Goal: Information Seeking & Learning: Learn about a topic

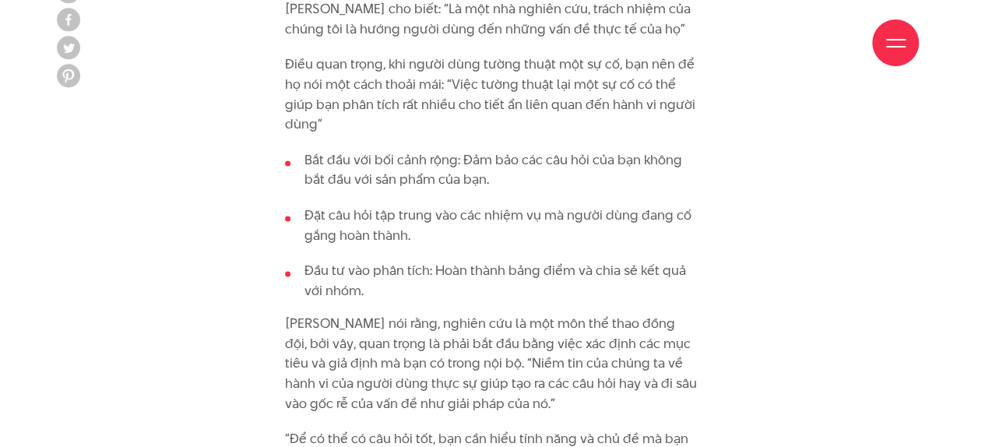
scroll to position [4565, 0]
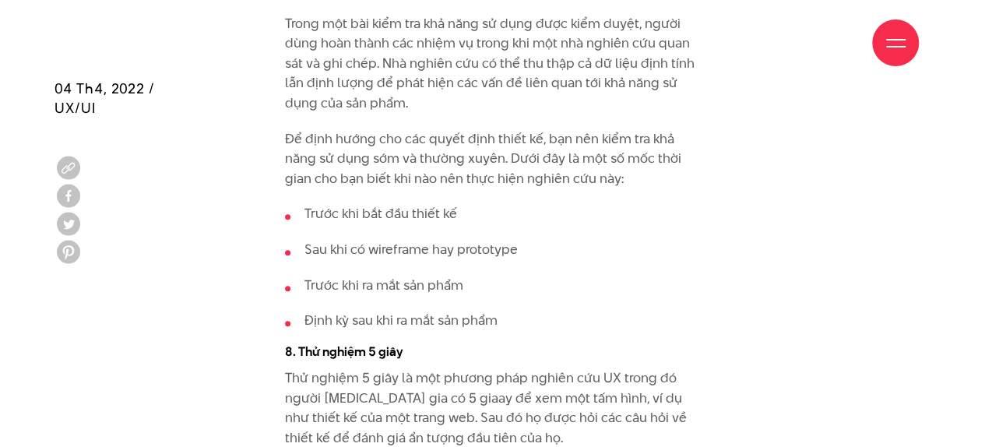
scroll to position [9504, 0]
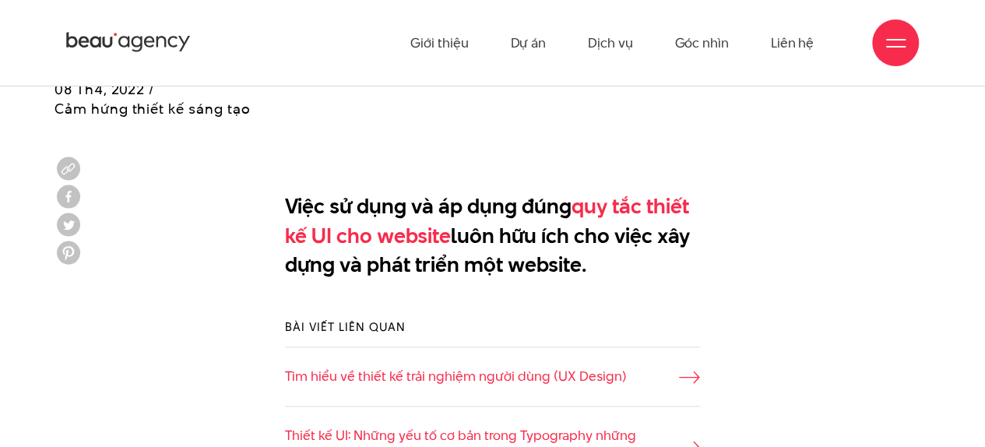
scroll to position [720, 0]
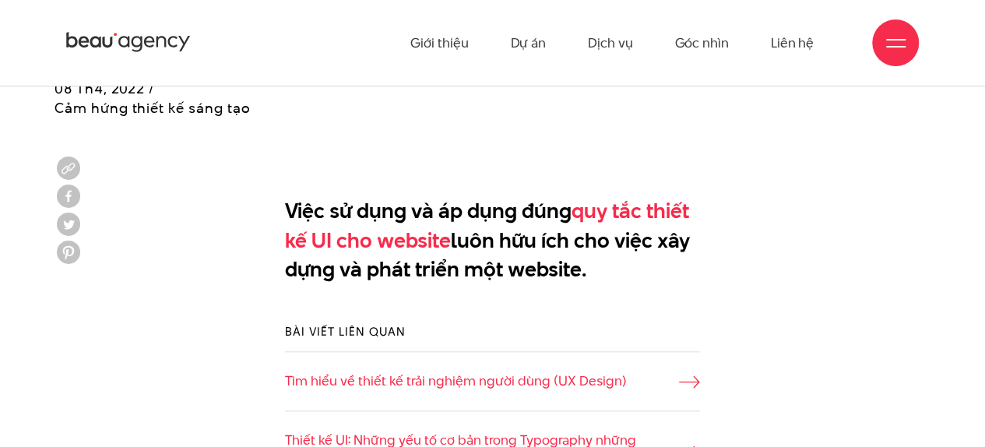
click at [894, 310] on div "Bài viết liên quan Tìm hiểu về thiết kế trải nghiệm người dùng (UX Design) Thiế…" at bounding box center [493, 447] width 876 height 294
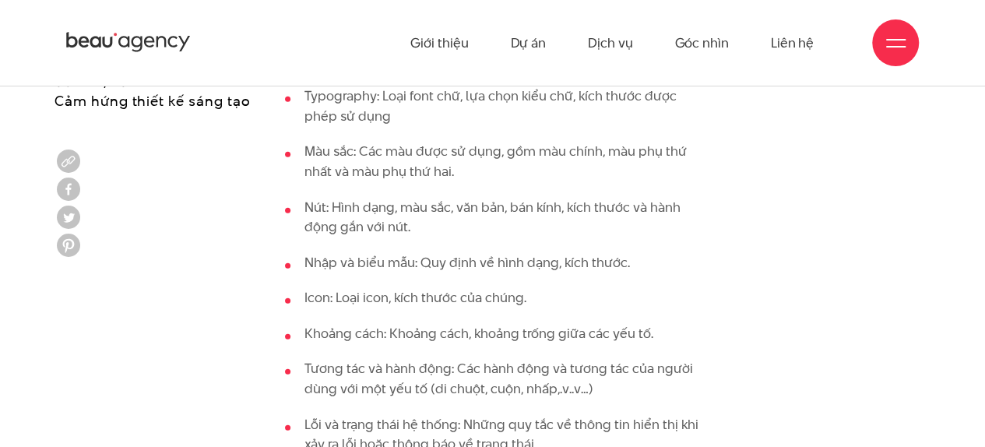
scroll to position [1875, 0]
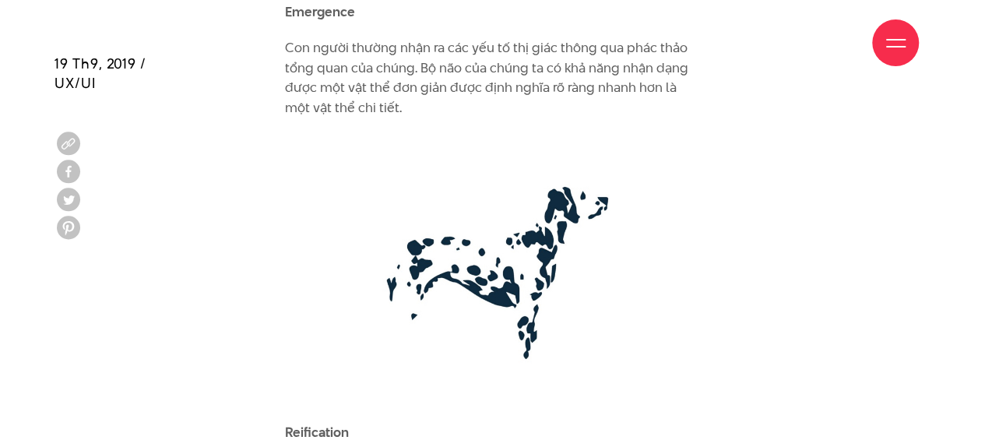
scroll to position [3070, 0]
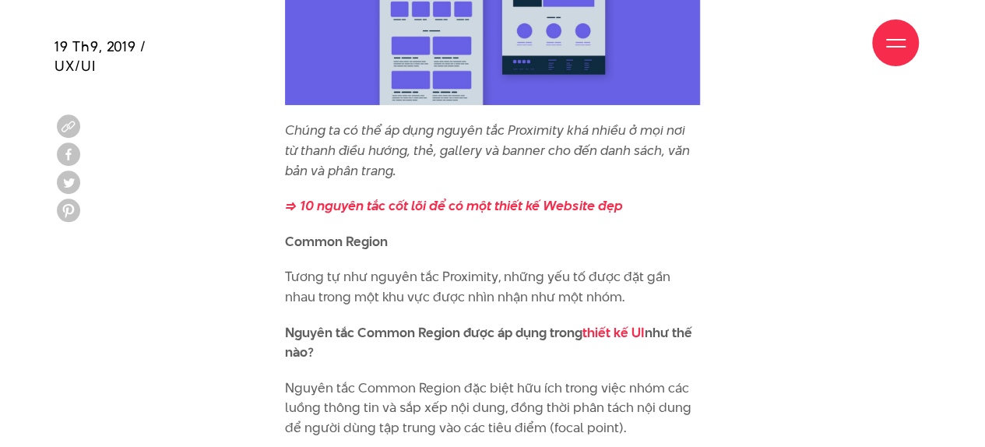
scroll to position [5658, 0]
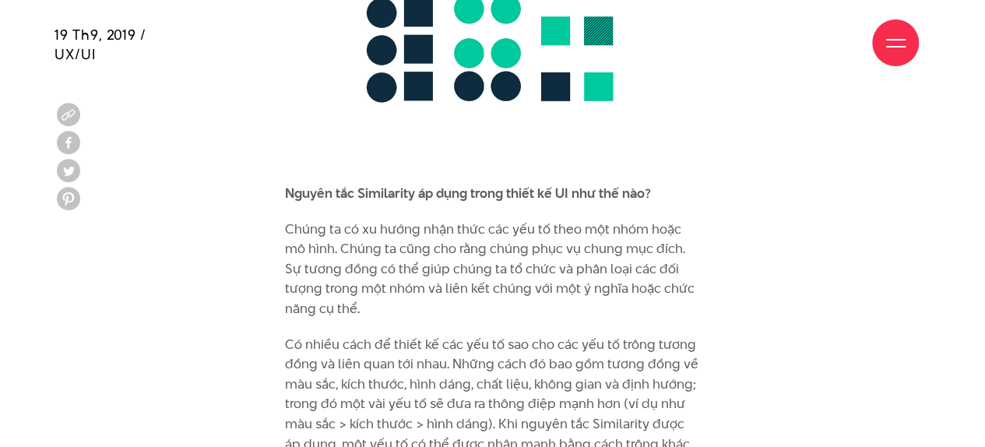
scroll to position [6559, 0]
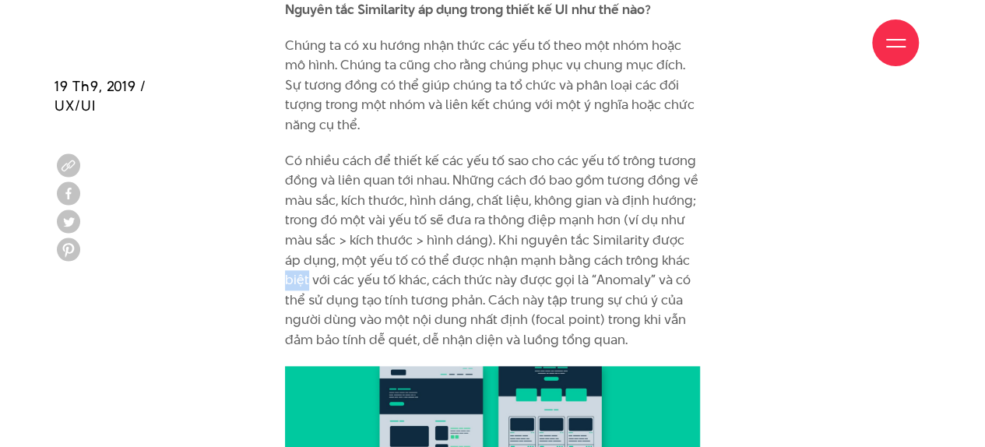
click at [858, 291] on div "Bộ não con người luôn cố gắng gán ý nghĩa cho thế giới quan bằng cách so sánh v…" at bounding box center [493, 57] width 876 height 9728
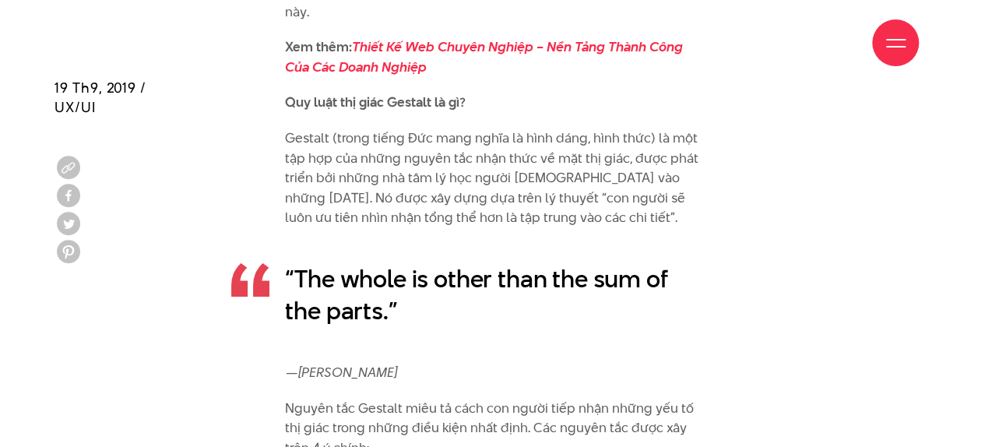
scroll to position [2513, 0]
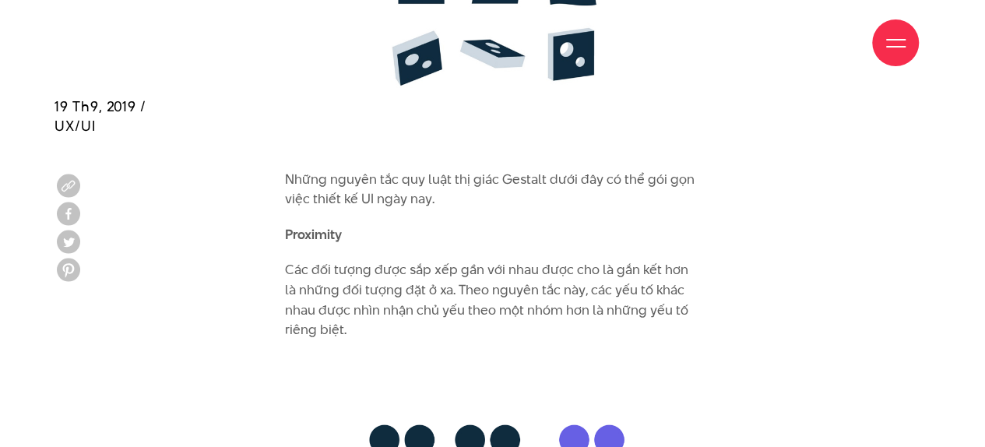
scroll to position [4552, 0]
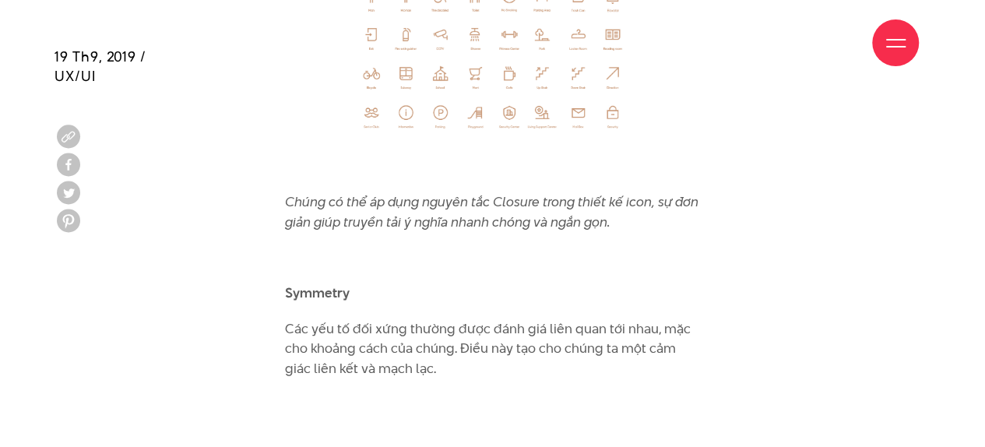
scroll to position [8169, 0]
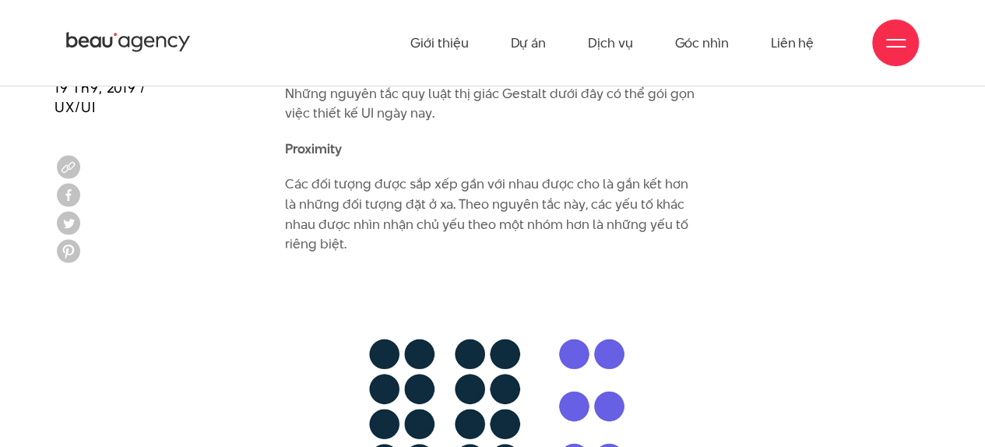
scroll to position [4600, 0]
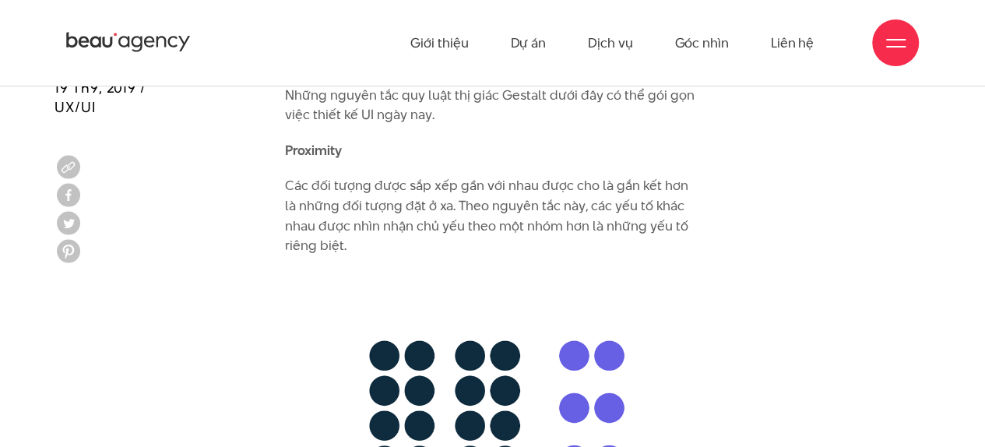
click at [315, 141] on b "Proximity" at bounding box center [313, 150] width 57 height 19
click at [318, 141] on b "Proximity" at bounding box center [313, 150] width 57 height 19
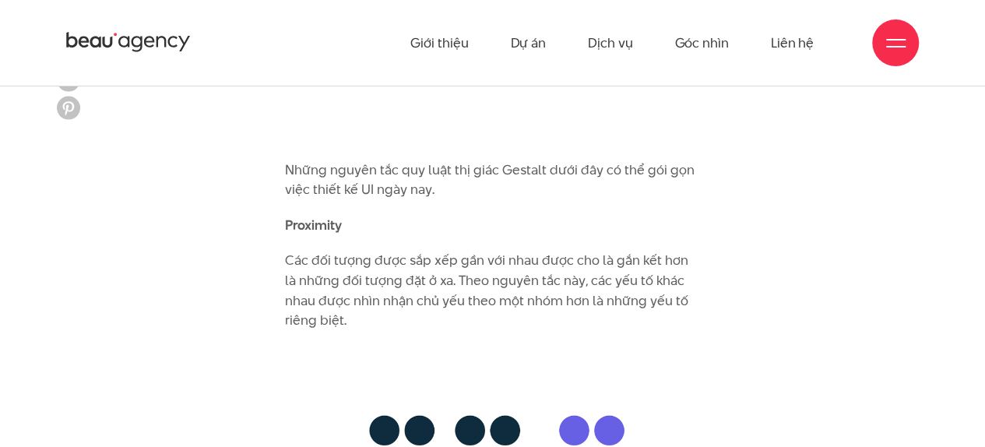
scroll to position [4374, 0]
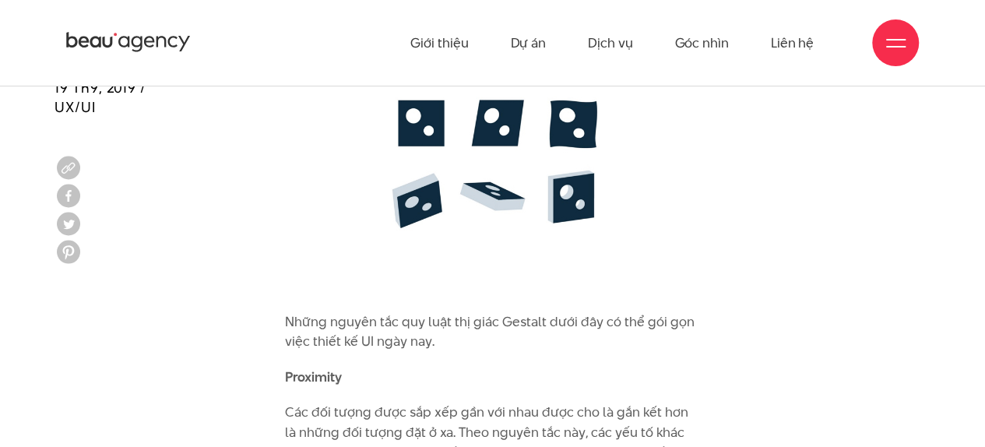
click at [341, 367] on b "Proximity" at bounding box center [313, 376] width 57 height 19
click at [304, 367] on b "Proximity" at bounding box center [313, 376] width 57 height 19
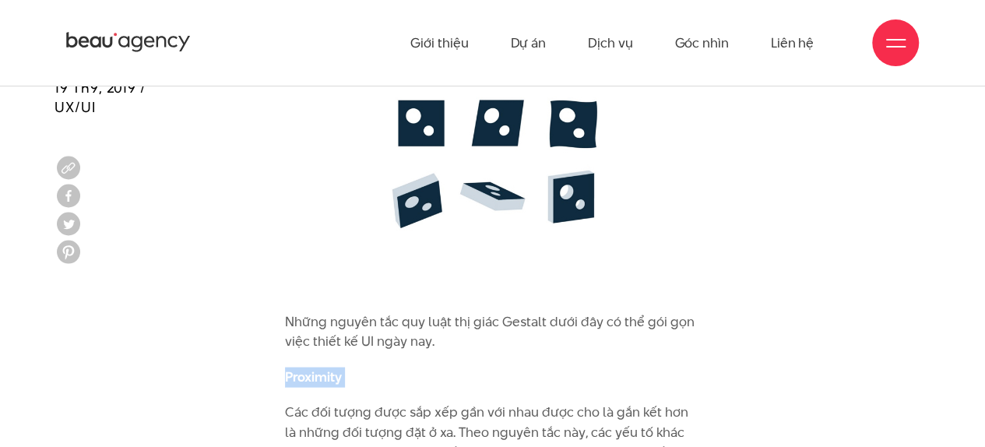
copy div "Proximity"
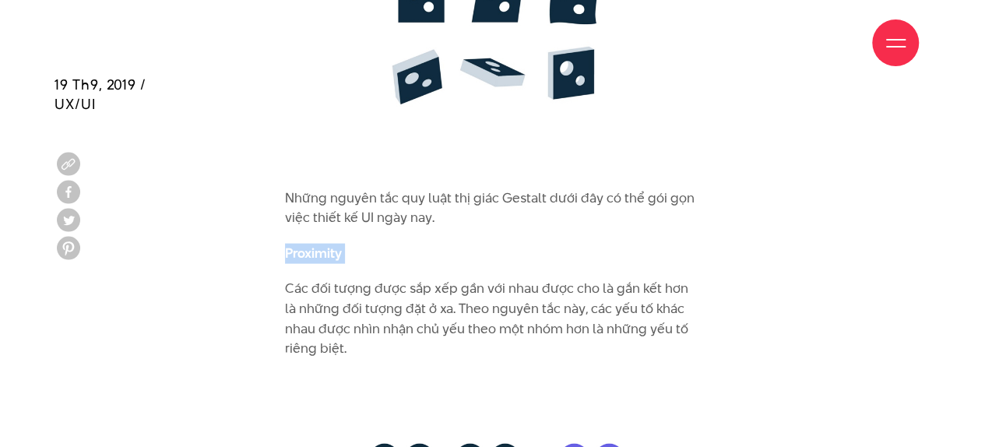
scroll to position [4499, 0]
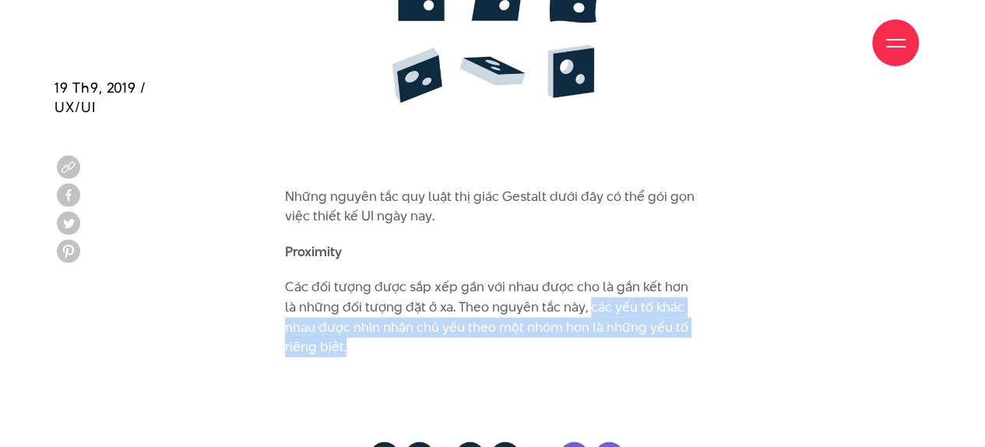
drag, startPoint x: 358, startPoint y: 331, endPoint x: 576, endPoint y: 292, distance: 220.8
click at [576, 292] on p "Các đối tượng được sắp xếp gần với nhau được cho là gắn kết hơn là những đối tư…" at bounding box center [492, 316] width 415 height 79
copy p "các yếu tố khác nhau được nhìn nhận chủ yếu theo một nhóm hơn là những yếu tố r…"
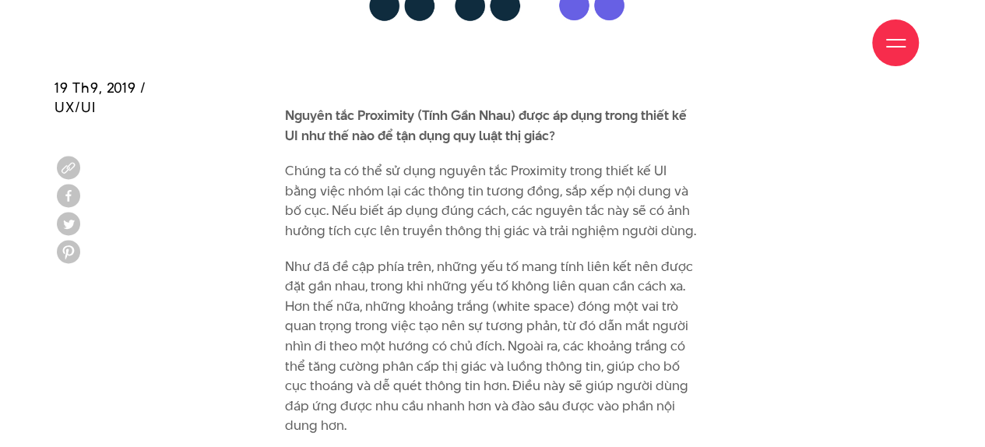
scroll to position [5055, 0]
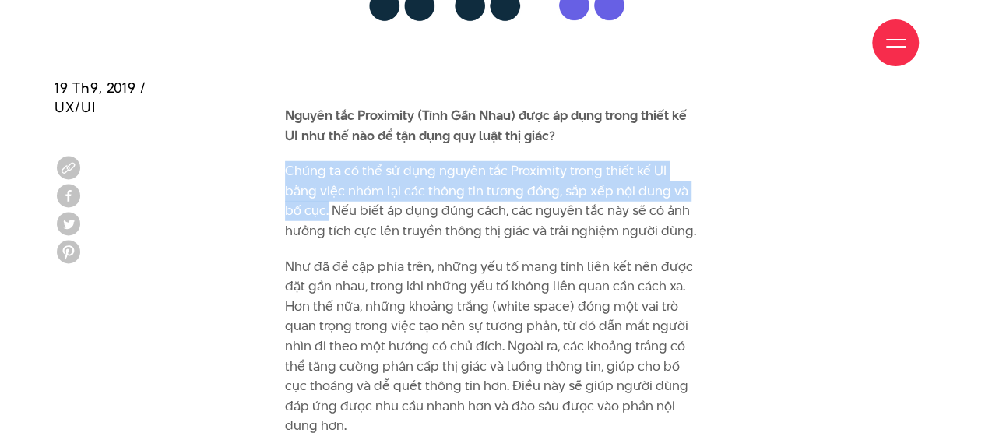
drag, startPoint x: 704, startPoint y: 172, endPoint x: 274, endPoint y: 144, distance: 430.8
drag, startPoint x: 390, startPoint y: 160, endPoint x: 400, endPoint y: 153, distance: 11.2
click at [400, 161] on p "Chúng ta có thể sử dụng nguyên tắc Proximity trong thiết kế UI bằng việc nhóm l…" at bounding box center [492, 200] width 415 height 79
click at [393, 161] on p "Chúng ta có thể sử dụng nguyên tắc Proximity trong thiết kế UI bằng việc nhóm l…" at bounding box center [492, 200] width 415 height 79
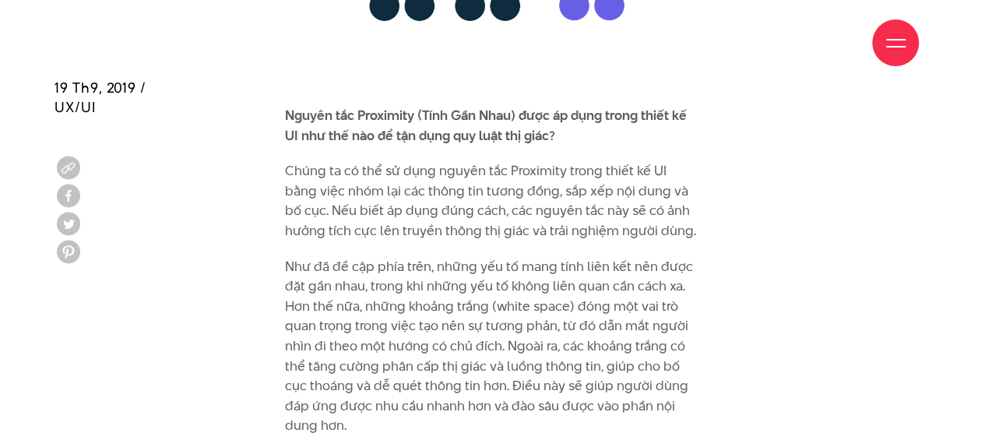
click at [388, 161] on p "Chúng ta có thể sử dụng nguyên tắc Proximity trong thiết kế UI bằng việc nhóm l…" at bounding box center [492, 200] width 415 height 79
click at [386, 161] on p "Chúng ta có thể sử dụng nguyên tắc Proximity trong thiết kế UI bằng việc nhóm l…" at bounding box center [492, 200] width 415 height 79
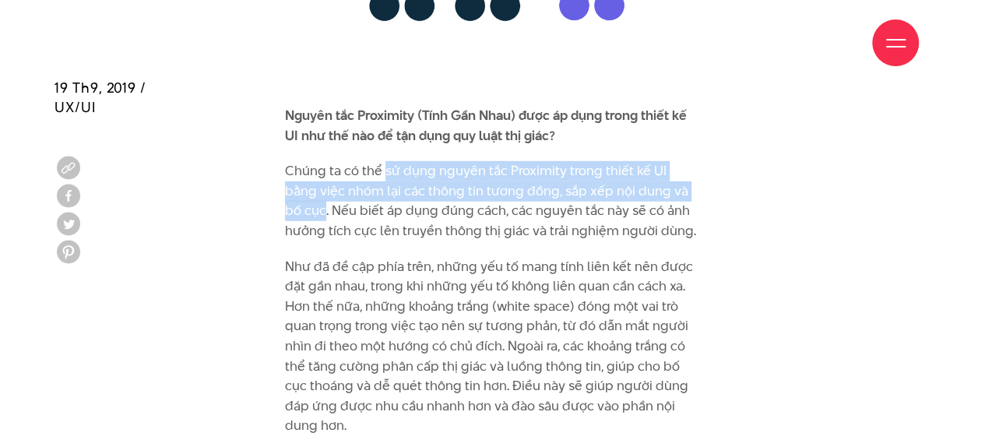
drag, startPoint x: 384, startPoint y: 149, endPoint x: 692, endPoint y: 173, distance: 308.6
click at [692, 173] on p "Chúng ta có thể sử dụng nguyên tắc Proximity trong thiết kế UI bằng việc nhóm l…" at bounding box center [492, 200] width 415 height 79
copy p "sử dụng nguyên tắc Proximity trong thiết kế UI bằng việc nhóm lại các thông tin…"
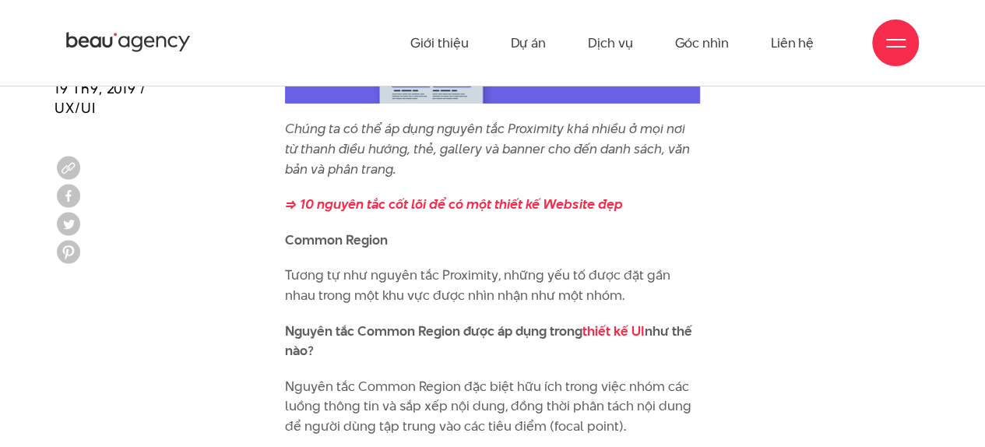
scroll to position [5637, 0]
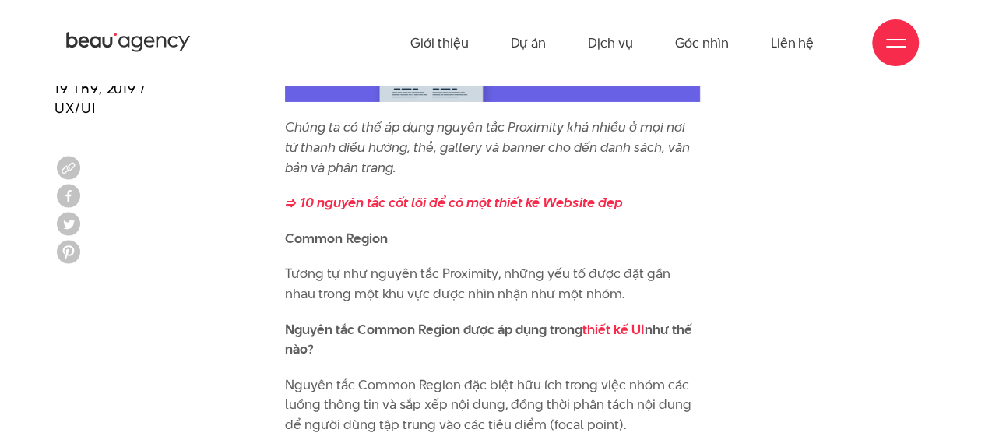
click at [346, 229] on b "Common Region" at bounding box center [336, 238] width 103 height 19
click at [350, 229] on b "Common Region" at bounding box center [336, 238] width 103 height 19
click at [375, 229] on p "Common Region" at bounding box center [492, 239] width 415 height 20
click at [381, 229] on b "Common Region" at bounding box center [336, 238] width 103 height 19
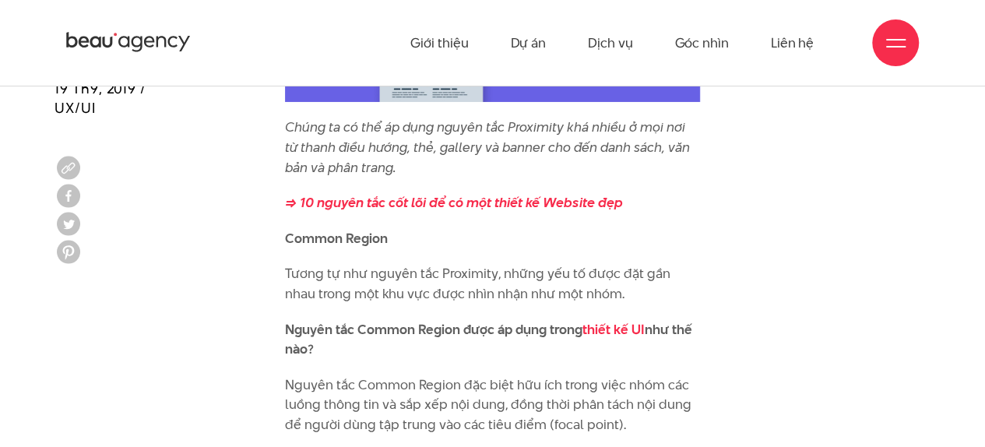
click at [305, 229] on b "Common Region" at bounding box center [336, 238] width 103 height 19
click at [312, 229] on b "Common Region" at bounding box center [336, 238] width 103 height 19
click at [326, 229] on b "Common Region" at bounding box center [336, 238] width 103 height 19
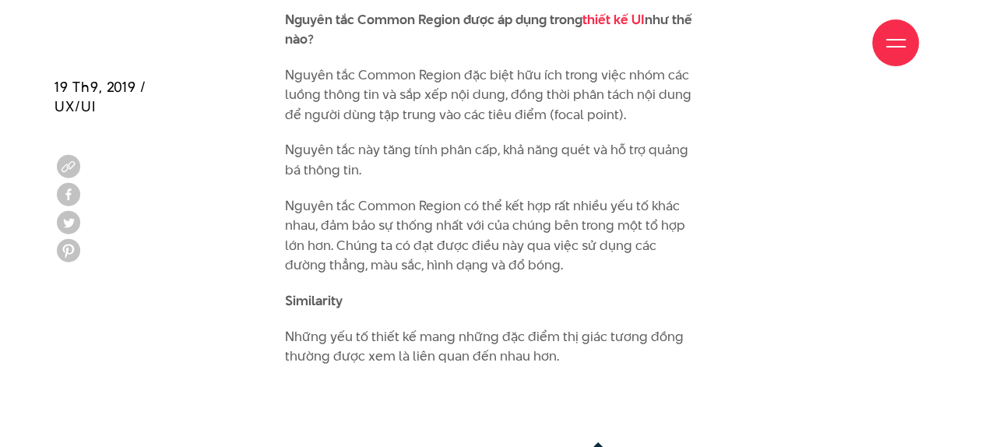
scroll to position [5947, 0]
click at [314, 291] on b "Similarity" at bounding box center [314, 300] width 58 height 19
drag, startPoint x: 314, startPoint y: 279, endPoint x: 347, endPoint y: 50, distance: 231.4
click at [350, 33] on div "Giới thiệu Dự án Dịch vụ Góc nhìn Liên hệ" at bounding box center [492, 43] width 853 height 86
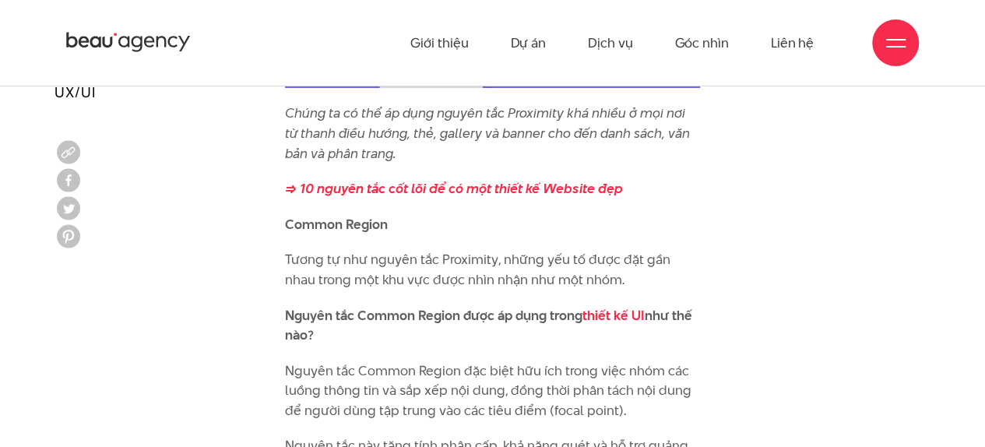
scroll to position [5636, 0]
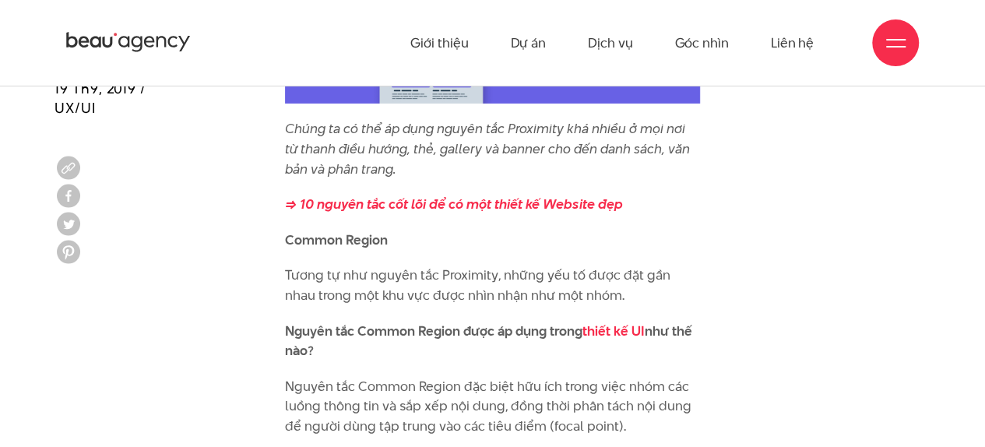
click at [326, 231] on b "Common Region" at bounding box center [336, 240] width 103 height 19
click at [344, 231] on b "Common Region" at bounding box center [336, 240] width 103 height 19
click at [349, 231] on b "Common Region" at bounding box center [336, 240] width 103 height 19
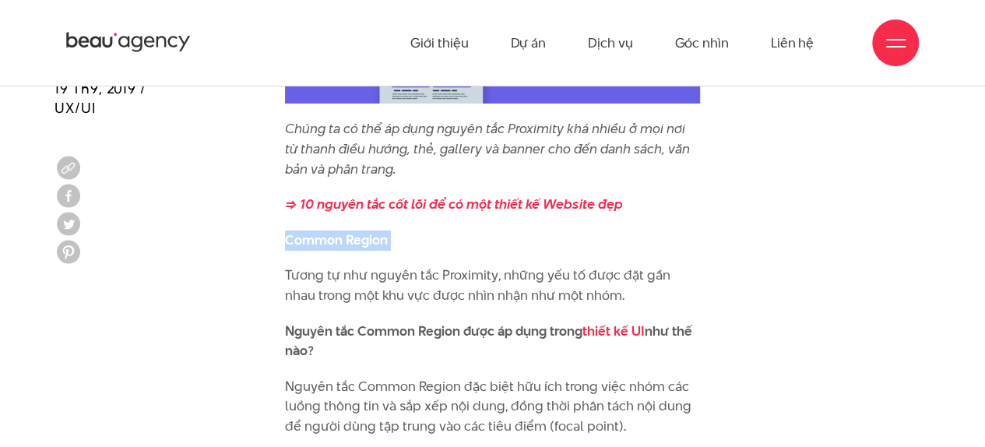
copy div "Common Region"
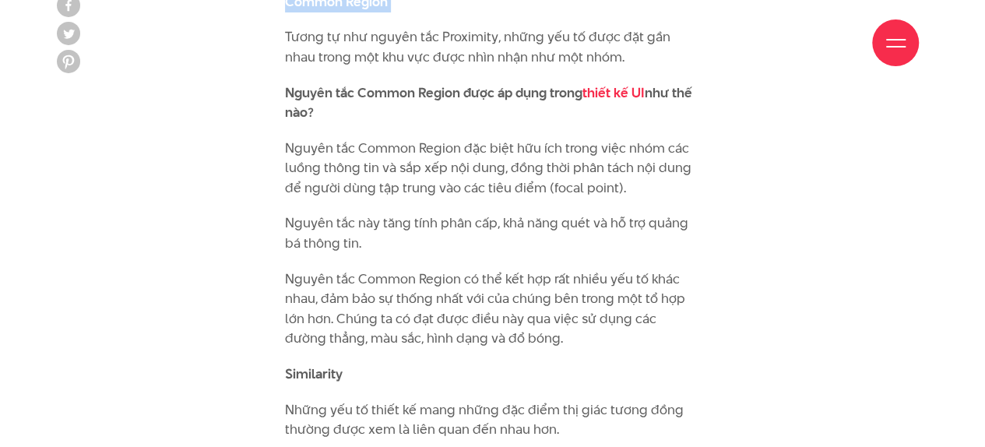
scroll to position [5947, 0]
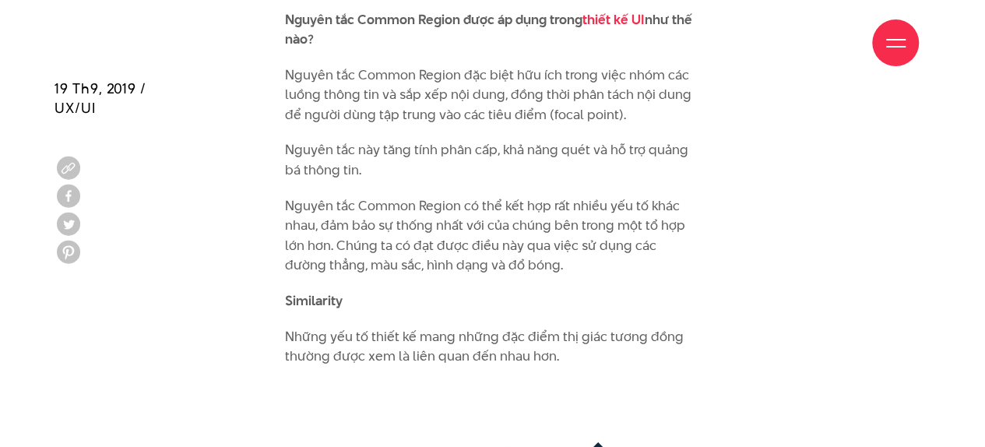
click at [321, 291] on b "Similarity" at bounding box center [314, 300] width 58 height 19
copy b "Similarity"
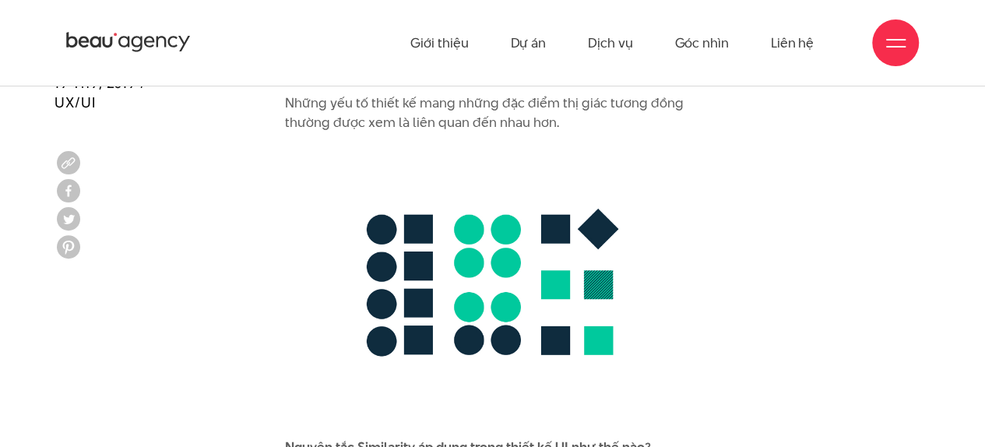
scroll to position [6103, 0]
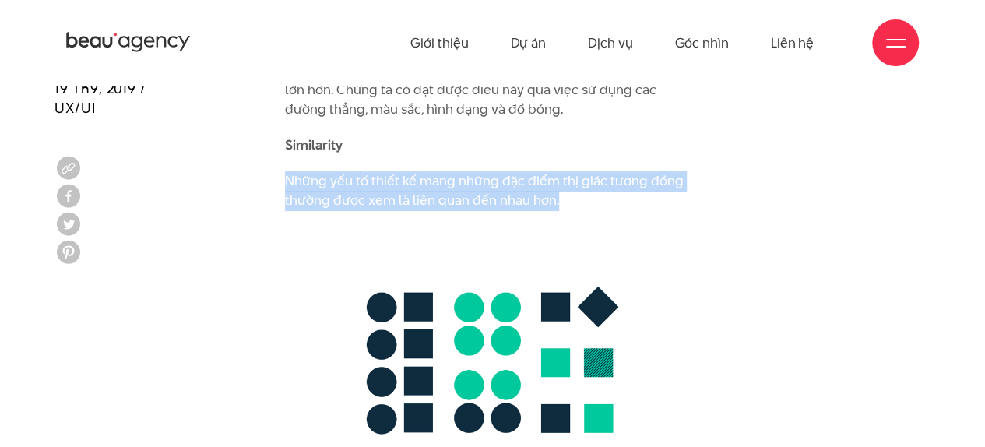
drag, startPoint x: 574, startPoint y: 184, endPoint x: 287, endPoint y: 160, distance: 288.4
click at [287, 171] on p "Những yếu tố thiết kế mang những đặc điểm thị giác tương đồng thường được xem l…" at bounding box center [492, 191] width 415 height 40
copy p "Những yếu tố thiết kế mang những đặc điểm thị giác tương đồng thường được xem l…"
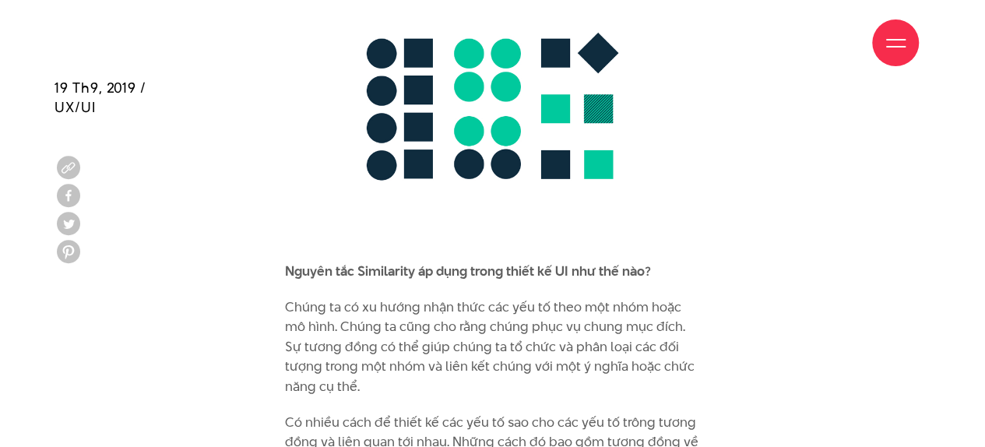
scroll to position [6493, 0]
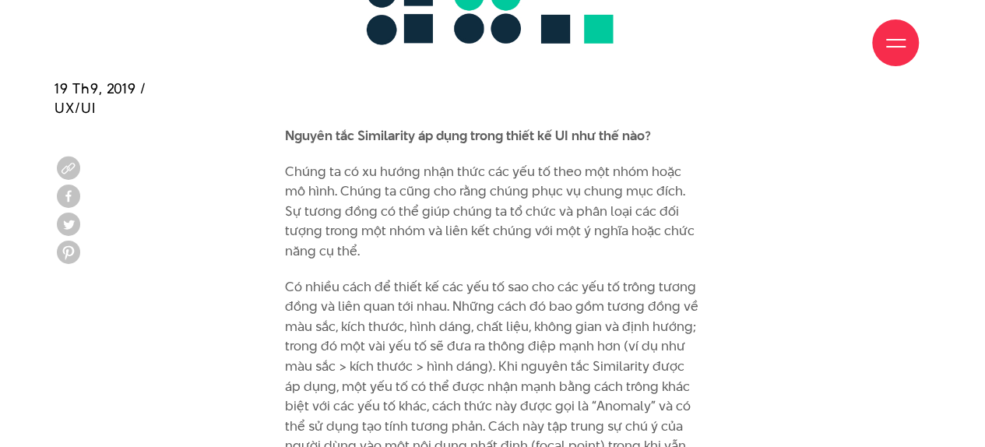
click at [469, 138] on div "Bộ não con người luôn cố gắng gán ý nghĩa cho thế giới quan bằng cách so sánh v…" at bounding box center [492, 175] width 415 height 9712
click at [375, 207] on p "Chúng ta có xu hướng nhận thức các yếu tố theo một nhóm hoặc mô hình. Chúng ta …" at bounding box center [492, 212] width 415 height 100
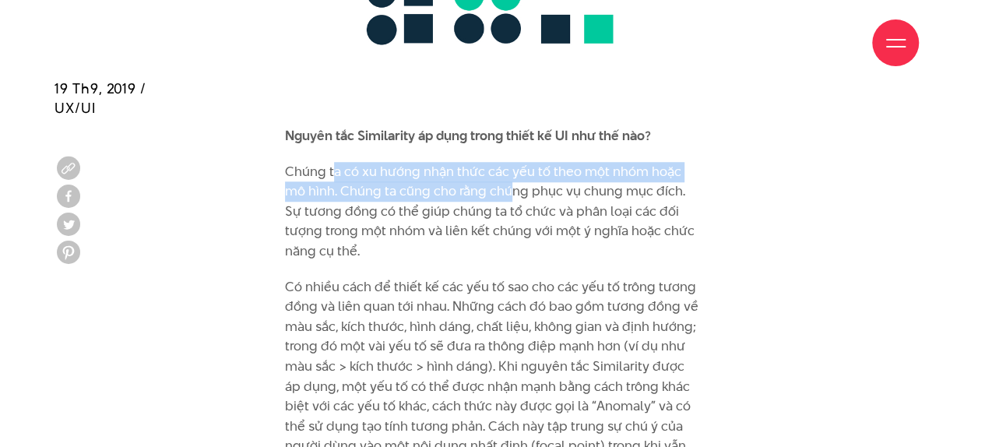
drag, startPoint x: 333, startPoint y: 147, endPoint x: 512, endPoint y: 161, distance: 180.5
click at [512, 162] on p "Chúng ta có xu hướng nhận thức các yếu tố theo một nhóm hoặc mô hình. Chúng ta …" at bounding box center [492, 212] width 415 height 100
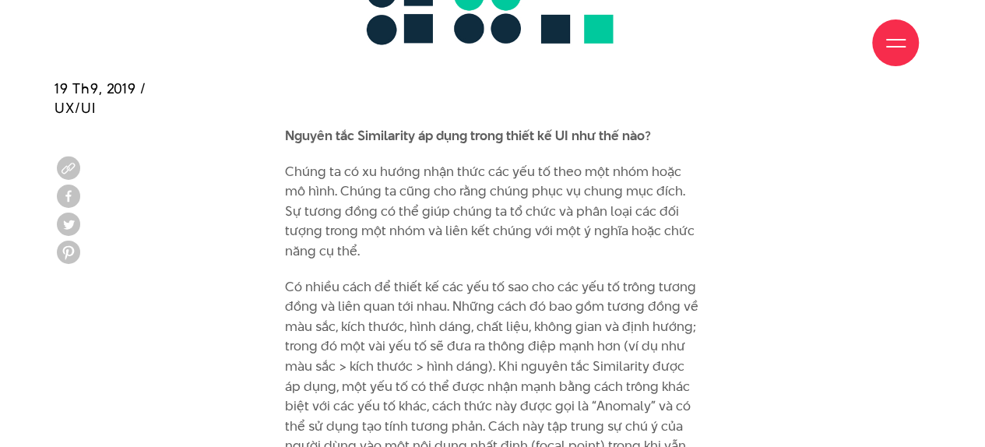
click at [510, 162] on p "Chúng ta có xu hướng nhận thức các yếu tố theo một nhóm hoặc mô hình. Chúng ta …" at bounding box center [492, 212] width 415 height 100
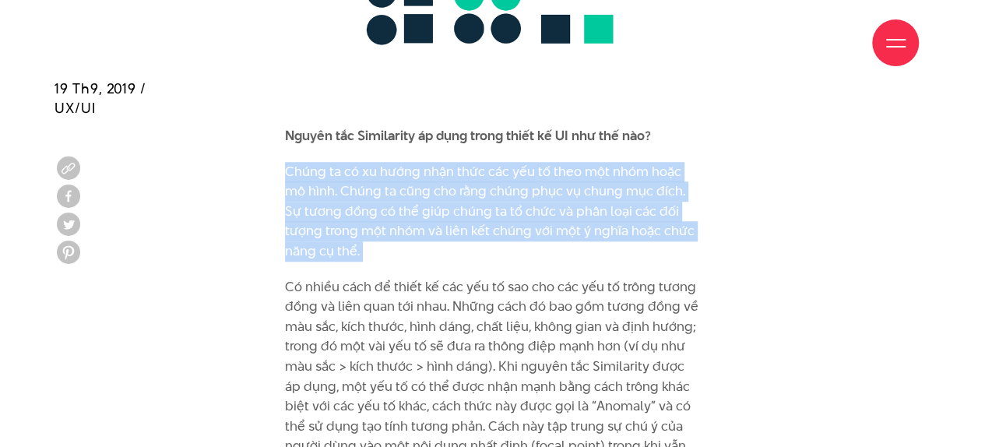
click at [510, 162] on p "Chúng ta có xu hướng nhận thức các yếu tố theo một nhóm hoặc mô hình. Chúng ta …" at bounding box center [492, 212] width 415 height 100
click at [478, 166] on p "Chúng ta có xu hướng nhận thức các yếu tố theo một nhóm hoặc mô hình. Chúng ta …" at bounding box center [492, 212] width 415 height 100
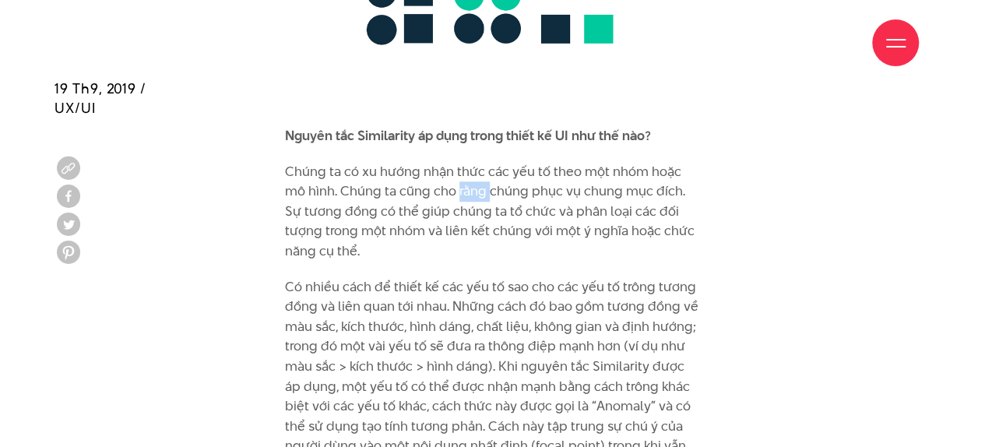
click at [478, 166] on p "Chúng ta có xu hướng nhận thức các yếu tố theo một nhóm hoặc mô hình. Chúng ta …" at bounding box center [492, 212] width 415 height 100
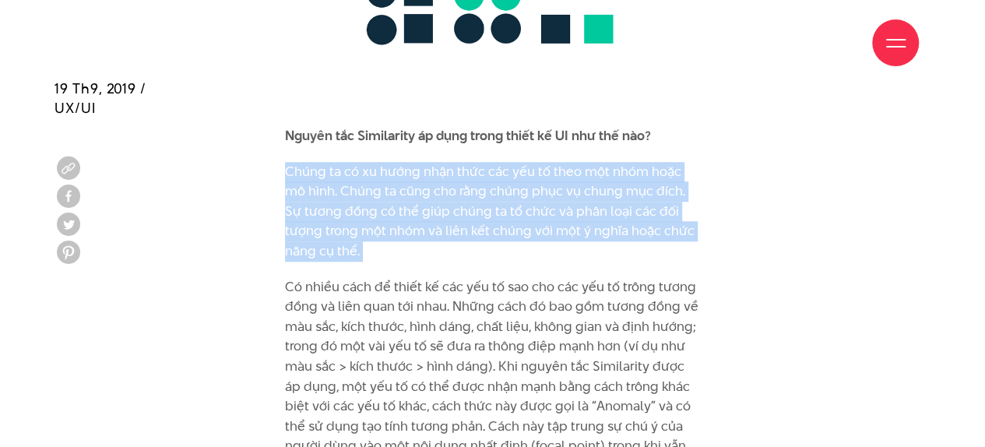
click at [478, 166] on p "Chúng ta có xu hướng nhận thức các yếu tố theo một nhóm hoặc mô hình. Chúng ta …" at bounding box center [492, 212] width 415 height 100
drag, startPoint x: 478, startPoint y: 166, endPoint x: 535, endPoint y: 164, distance: 56.9
click at [480, 166] on p "Chúng ta có xu hướng nhận thức các yếu tố theo một nhóm hoặc mô hình. Chúng ta …" at bounding box center [492, 212] width 415 height 100
click at [595, 162] on p "Chúng ta có xu hướng nhận thức các yếu tố theo một nhóm hoặc mô hình. Chúng ta …" at bounding box center [492, 212] width 415 height 100
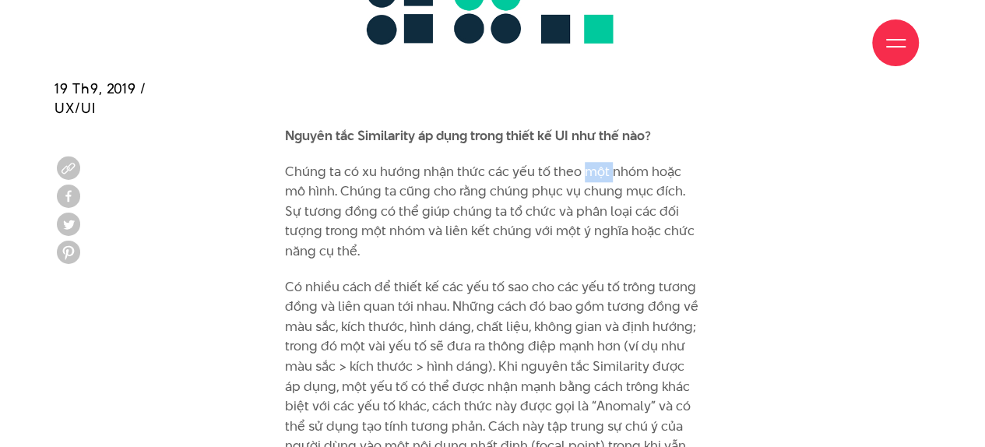
click at [595, 162] on p "Chúng ta có xu hướng nhận thức các yếu tố theo một nhóm hoặc mô hình. Chúng ta …" at bounding box center [492, 212] width 415 height 100
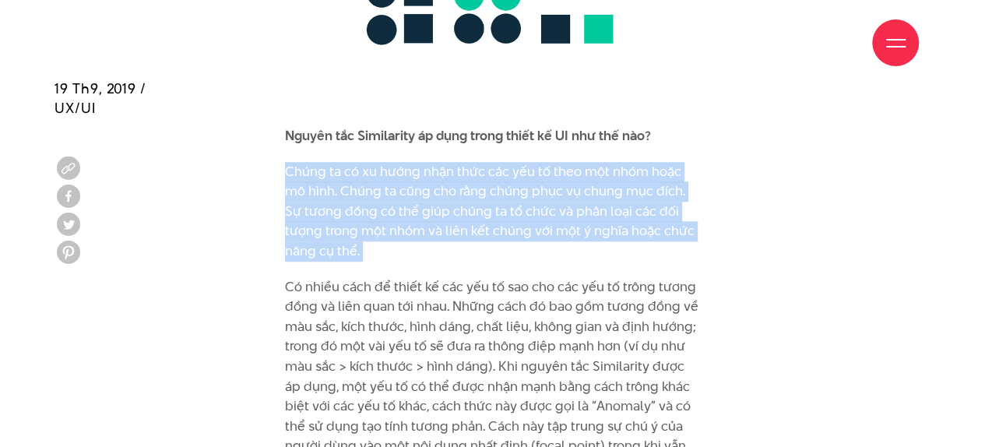
click at [595, 162] on p "Chúng ta có xu hướng nhận thức các yếu tố theo một nhóm hoặc mô hình. Chúng ta …" at bounding box center [492, 212] width 415 height 100
click at [593, 162] on p "Chúng ta có xu hướng nhận thức các yếu tố theo một nhóm hoặc mô hình. Chúng ta …" at bounding box center [492, 212] width 415 height 100
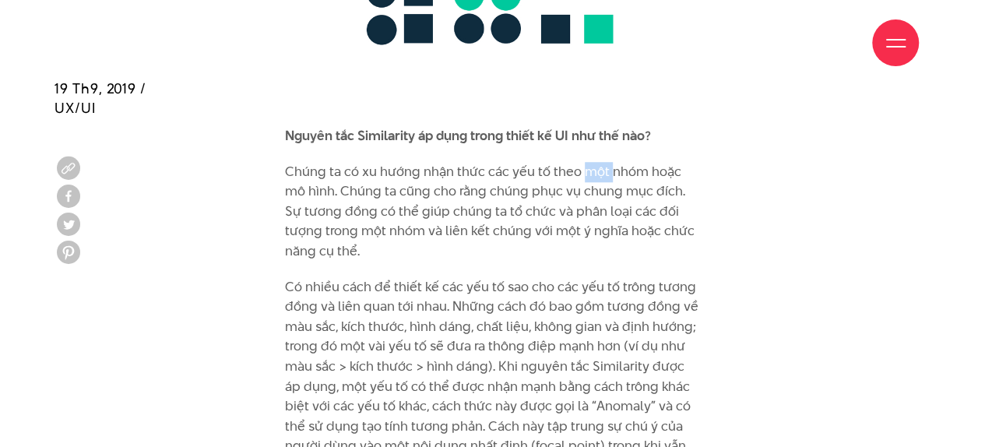
click at [593, 162] on p "Chúng ta có xu hướng nhận thức các yếu tố theo một nhóm hoặc mô hình. Chúng ta …" at bounding box center [492, 212] width 415 height 100
click at [442, 189] on p "Chúng ta có xu hướng nhận thức các yếu tố theo một nhóm hoặc mô hình. Chúng ta …" at bounding box center [492, 212] width 415 height 100
click at [408, 174] on p "Chúng ta có xu hướng nhận thức các yếu tố theo một nhóm hoặc mô hình. Chúng ta …" at bounding box center [492, 212] width 415 height 100
drag, startPoint x: 494, startPoint y: 161, endPoint x: 299, endPoint y: 174, distance: 195.1
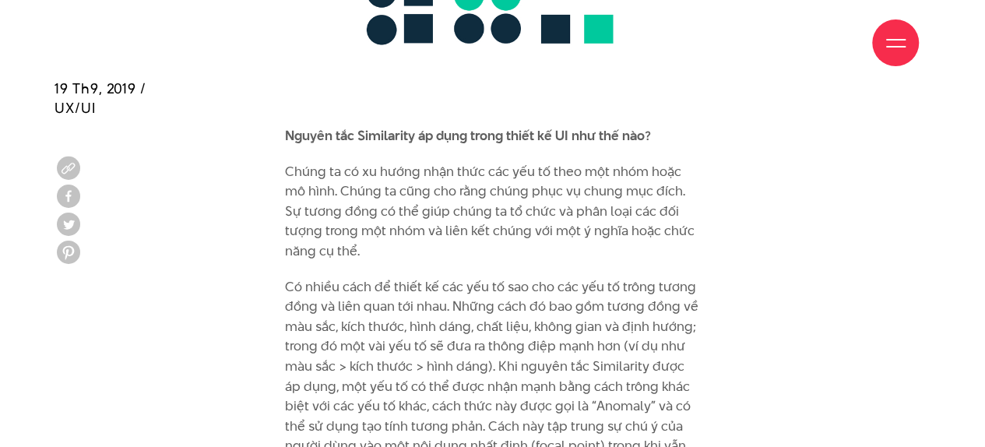
click at [449, 167] on p "Chúng ta có xu hướng nhận thức các yếu tố theo một nhóm hoặc mô hình. Chúng ta …" at bounding box center [492, 212] width 415 height 100
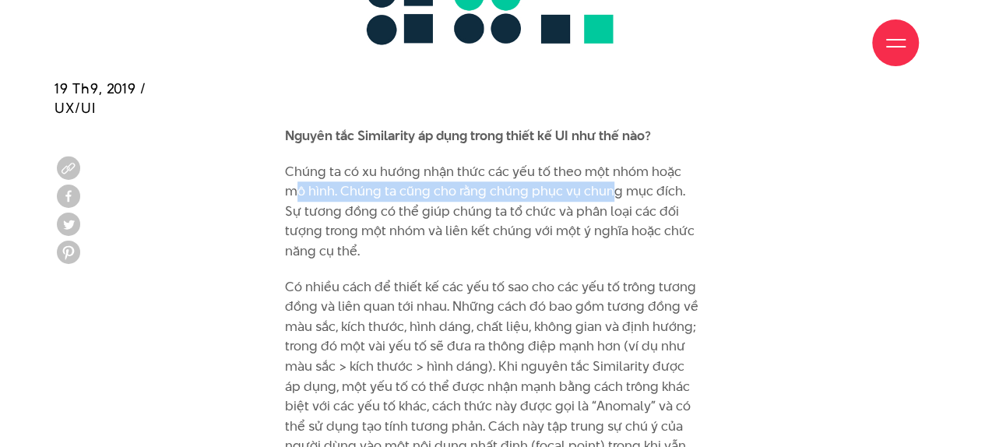
drag, startPoint x: 299, startPoint y: 174, endPoint x: 612, endPoint y: 167, distance: 313.2
click at [612, 167] on p "Chúng ta có xu hướng nhận thức các yếu tố theo một nhóm hoặc mô hình. Chúng ta …" at bounding box center [492, 212] width 415 height 100
drag, startPoint x: 431, startPoint y: 173, endPoint x: 578, endPoint y: 173, distance: 147.2
click at [578, 173] on p "Chúng ta có xu hướng nhận thức các yếu tố theo một nhóm hoặc mô hình. Chúng ta …" at bounding box center [492, 212] width 415 height 100
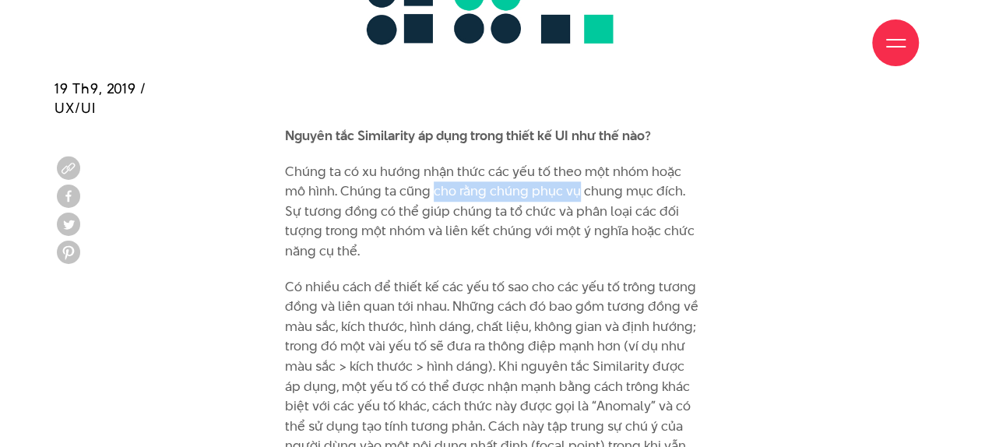
click at [578, 173] on p "Chúng ta có xu hướng nhận thức các yếu tố theo một nhóm hoặc mô hình. Chúng ta …" at bounding box center [492, 212] width 415 height 100
drag, startPoint x: 480, startPoint y: 176, endPoint x: 622, endPoint y: 178, distance: 141.8
click at [622, 178] on p "Chúng ta có xu hướng nhận thức các yếu tố theo một nhóm hoặc mô hình. Chúng ta …" at bounding box center [492, 212] width 415 height 100
click at [604, 178] on p "Chúng ta có xu hướng nhận thức các yếu tố theo một nhóm hoặc mô hình. Chúng ta …" at bounding box center [492, 212] width 415 height 100
click at [457, 178] on p "Chúng ta có xu hướng nhận thức các yếu tố theo một nhóm hoặc mô hình. Chúng ta …" at bounding box center [492, 212] width 415 height 100
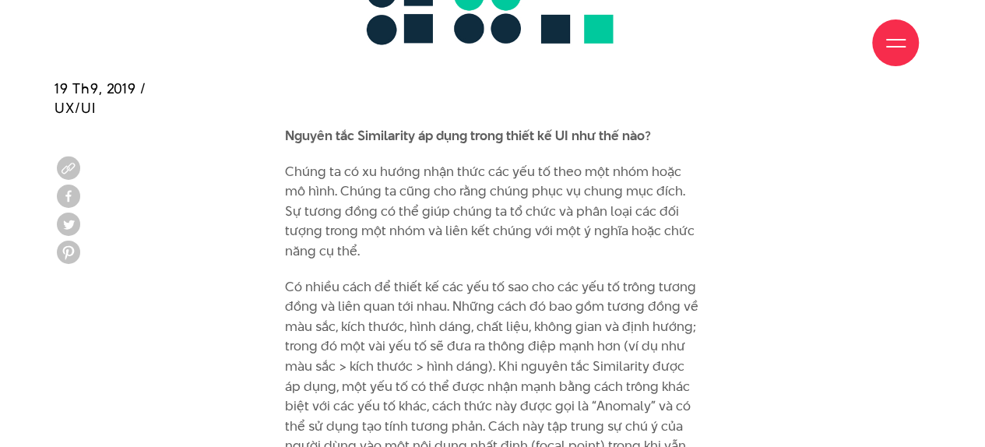
click at [395, 178] on p "Chúng ta có xu hướng nhận thức các yếu tố theo một nhóm hoặc mô hình. Chúng ta …" at bounding box center [492, 212] width 415 height 100
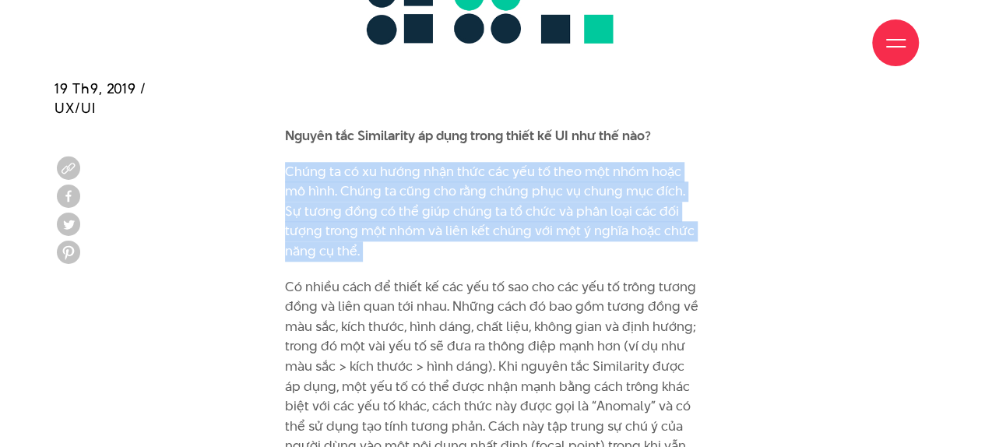
click at [395, 178] on p "Chúng ta có xu hướng nhận thức các yếu tố theo một nhóm hoặc mô hình. Chúng ta …" at bounding box center [492, 212] width 415 height 100
click at [394, 189] on p "Chúng ta có xu hướng nhận thức các yếu tố theo một nhóm hoặc mô hình. Chúng ta …" at bounding box center [492, 212] width 415 height 100
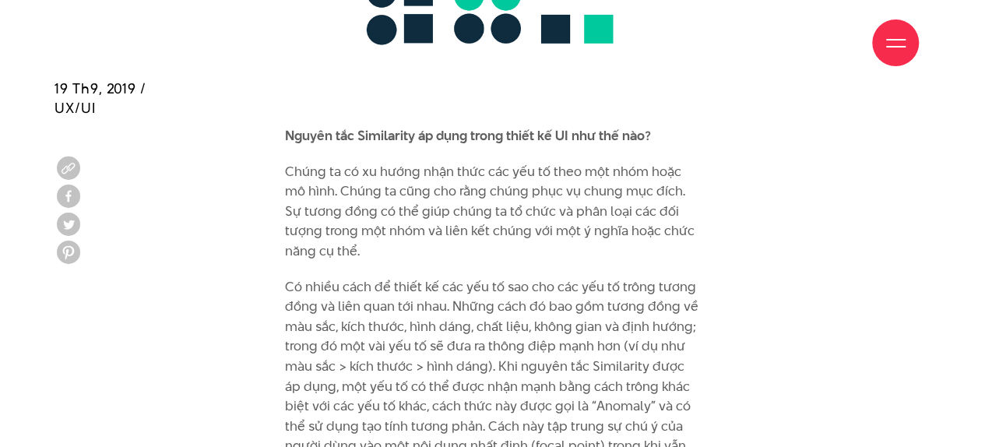
click at [393, 195] on p "Chúng ta có xu hướng nhận thức các yếu tố theo một nhóm hoặc mô hình. Chúng ta …" at bounding box center [492, 212] width 415 height 100
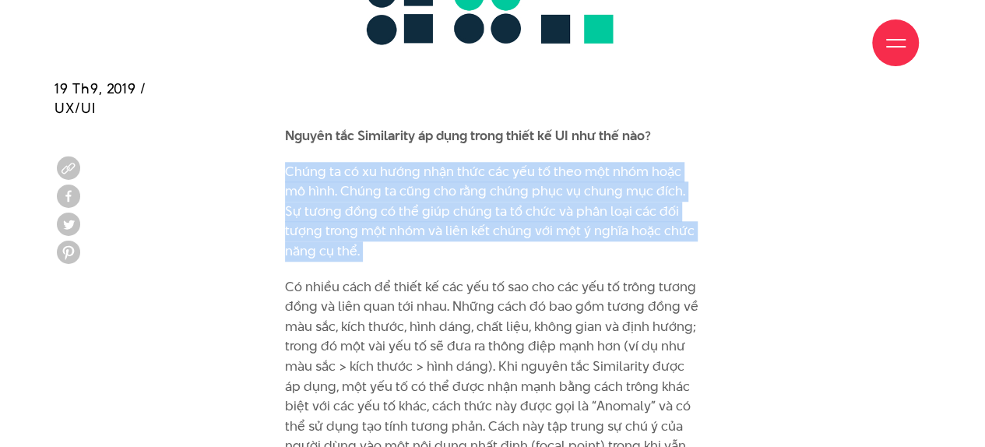
click at [393, 195] on p "Chúng ta có xu hướng nhận thức các yếu tố theo một nhóm hoặc mô hình. Chúng ta …" at bounding box center [492, 212] width 415 height 100
click at [631, 164] on p "Chúng ta có xu hướng nhận thức các yếu tố theo một nhóm hoặc mô hình. Chúng ta …" at bounding box center [492, 212] width 415 height 100
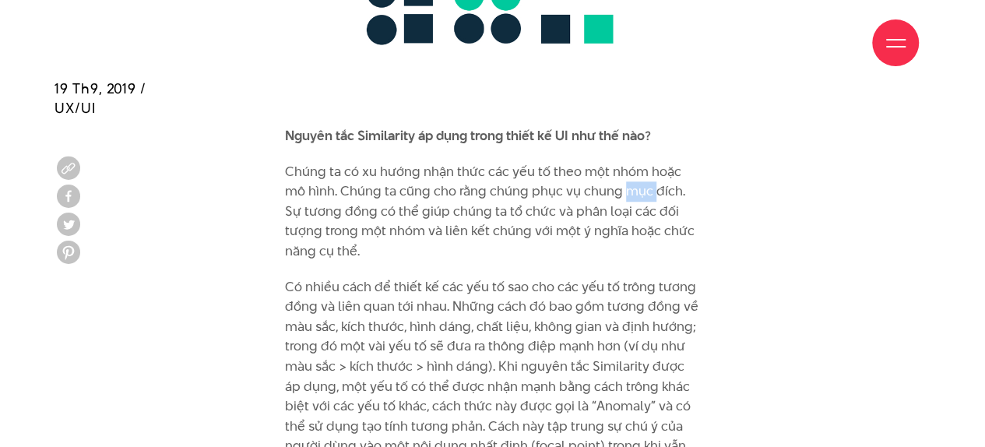
click at [631, 164] on p "Chúng ta có xu hướng nhận thức các yếu tố theo một nhóm hoặc mô hình. Chúng ta …" at bounding box center [492, 212] width 415 height 100
click at [606, 197] on p "Chúng ta có xu hướng nhận thức các yếu tố theo một nhóm hoặc mô hình. Chúng ta …" at bounding box center [492, 212] width 415 height 100
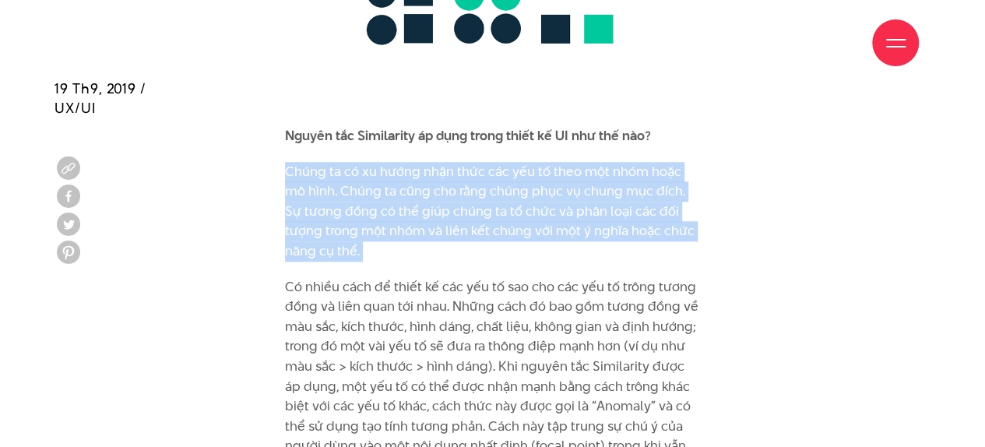
click at [606, 197] on p "Chúng ta có xu hướng nhận thức các yếu tố theo một nhóm hoặc mô hình. Chúng ta …" at bounding box center [492, 212] width 415 height 100
click at [541, 200] on p "Chúng ta có xu hướng nhận thức các yếu tố theo một nhóm hoặc mô hình. Chúng ta …" at bounding box center [492, 212] width 415 height 100
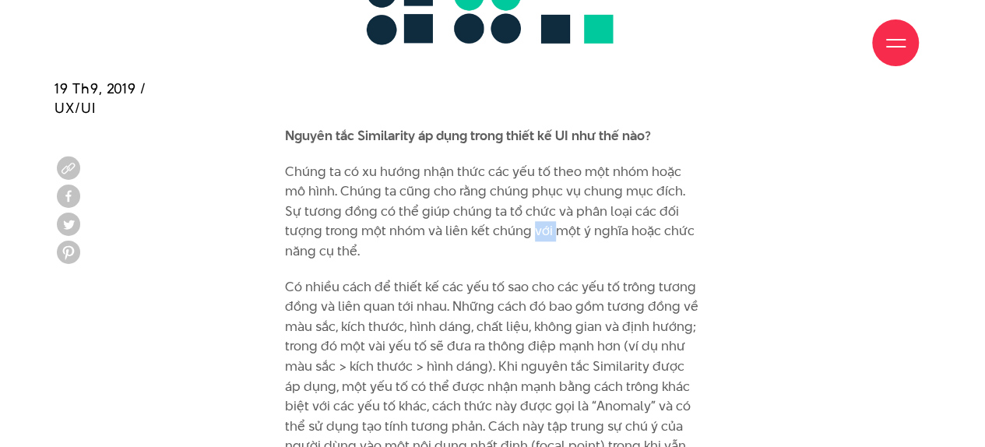
click at [541, 200] on p "Chúng ta có xu hướng nhận thức các yếu tố theo một nhóm hoặc mô hình. Chúng ta …" at bounding box center [492, 212] width 415 height 100
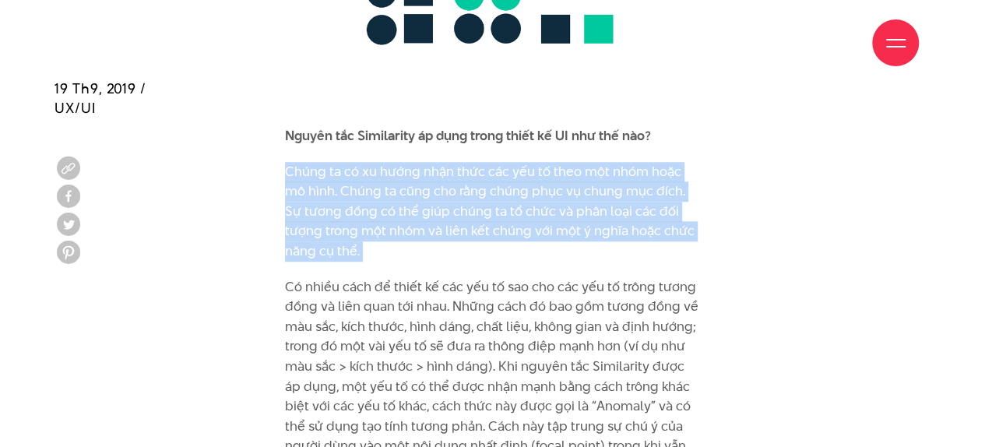
click at [541, 200] on p "Chúng ta có xu hướng nhận thức các yếu tố theo một nhóm hoặc mô hình. Chúng ta …" at bounding box center [492, 212] width 415 height 100
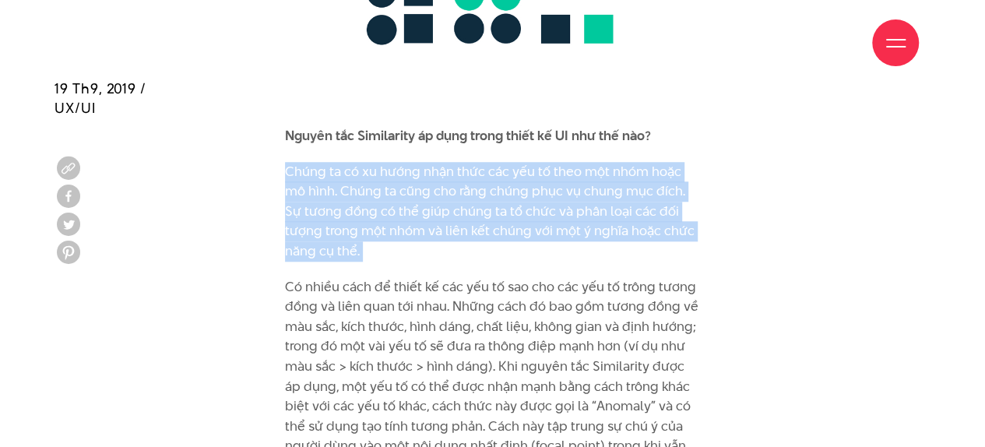
click at [368, 204] on p "Chúng ta có xu hướng nhận thức các yếu tố theo một nhóm hoặc mô hình. Chúng ta …" at bounding box center [492, 212] width 415 height 100
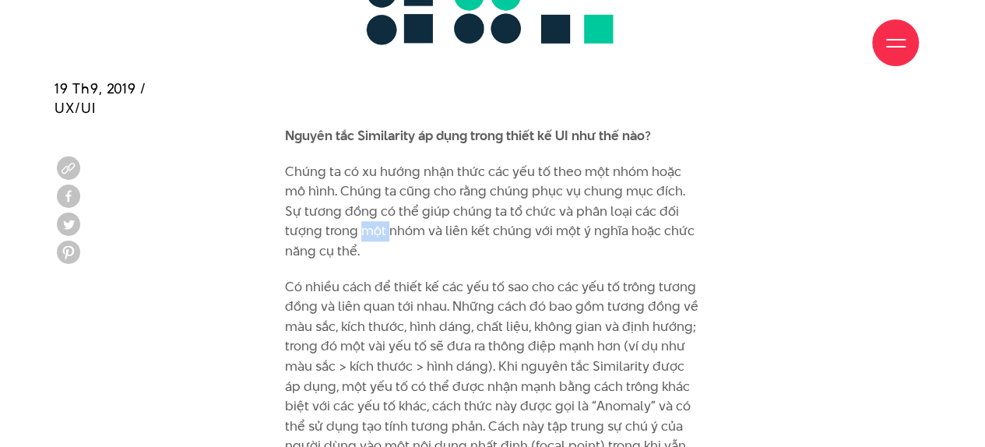
click at [368, 204] on p "Chúng ta có xu hướng nhận thức các yếu tố theo một nhóm hoặc mô hình. Chúng ta …" at bounding box center [492, 212] width 415 height 100
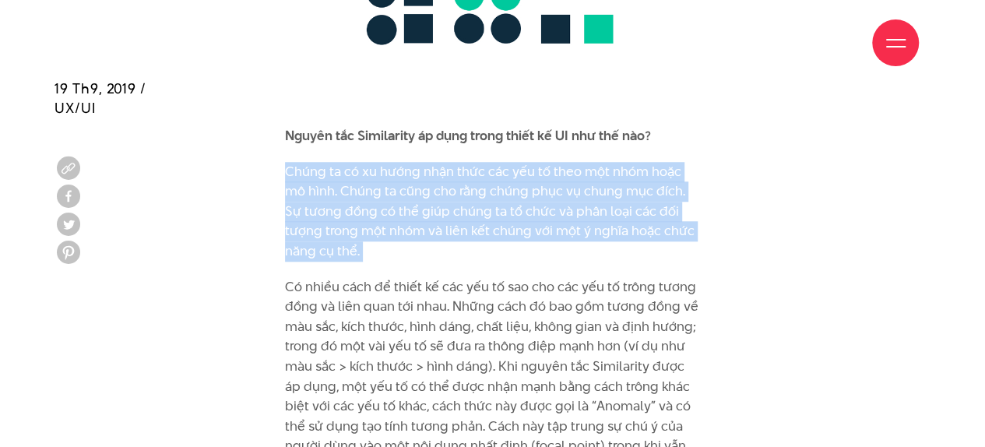
click at [368, 204] on p "Chúng ta có xu hướng nhận thức các yếu tố theo một nhóm hoặc mô hình. Chúng ta …" at bounding box center [492, 212] width 415 height 100
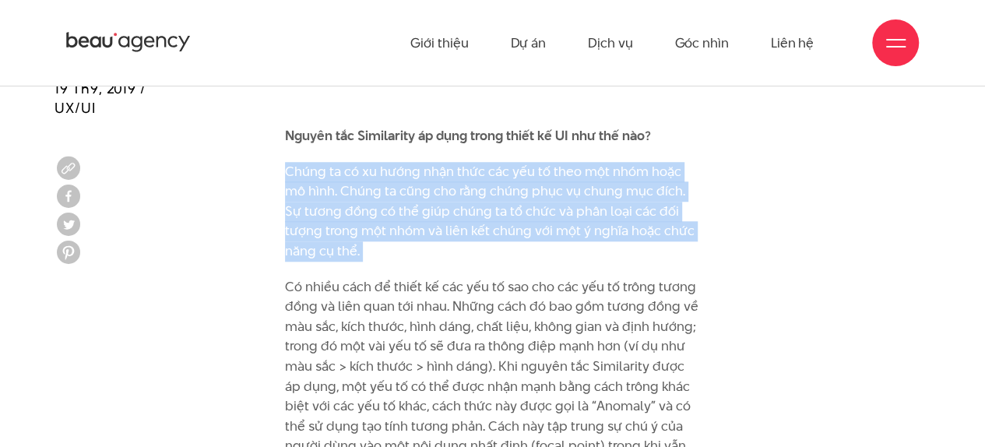
click at [394, 199] on p "Chúng ta có xu hướng nhận thức các yếu tố theo một nhóm hoặc mô hình. Chúng ta …" at bounding box center [492, 212] width 415 height 100
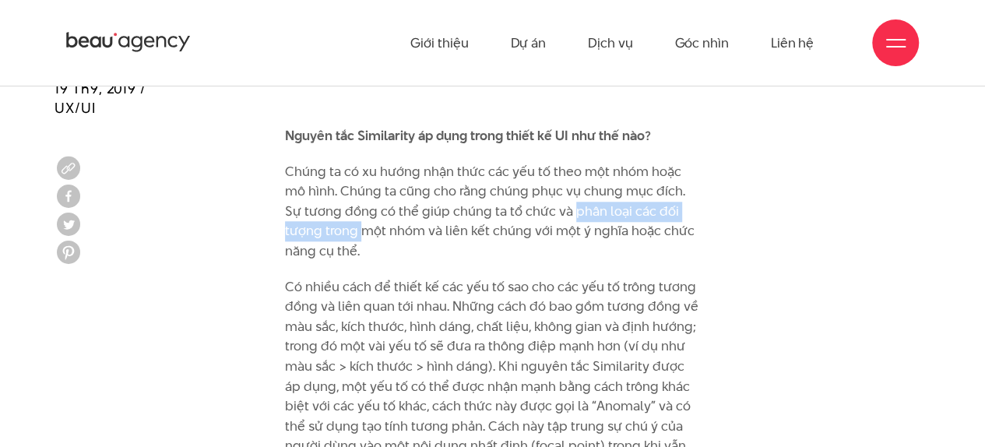
drag, startPoint x: 572, startPoint y: 184, endPoint x: 361, endPoint y: 203, distance: 211.2
click at [361, 203] on p "Chúng ta có xu hướng nhận thức các yếu tố theo một nhóm hoặc mô hình. Chúng ta …" at bounding box center [492, 212] width 415 height 100
click at [386, 193] on p "Chúng ta có xu hướng nhận thức các yếu tố theo một nhóm hoặc mô hình. Chúng ta …" at bounding box center [492, 212] width 415 height 100
drag, startPoint x: 386, startPoint y: 193, endPoint x: 326, endPoint y: 206, distance: 62.2
click at [343, 205] on p "Chúng ta có xu hướng nhận thức các yếu tố theo một nhóm hoặc mô hình. Chúng ta …" at bounding box center [492, 212] width 415 height 100
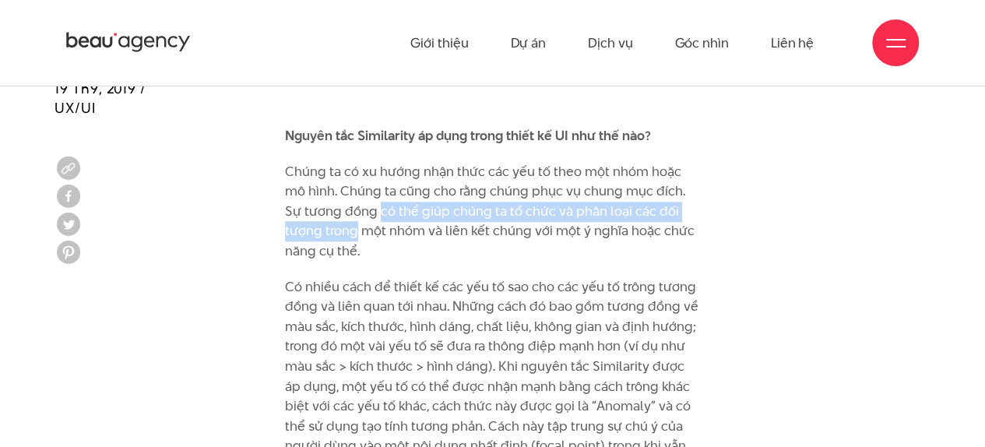
click at [306, 206] on p "Chúng ta có xu hướng nhận thức các yếu tố theo một nhóm hoặc mô hình. Chúng ta …" at bounding box center [492, 212] width 415 height 100
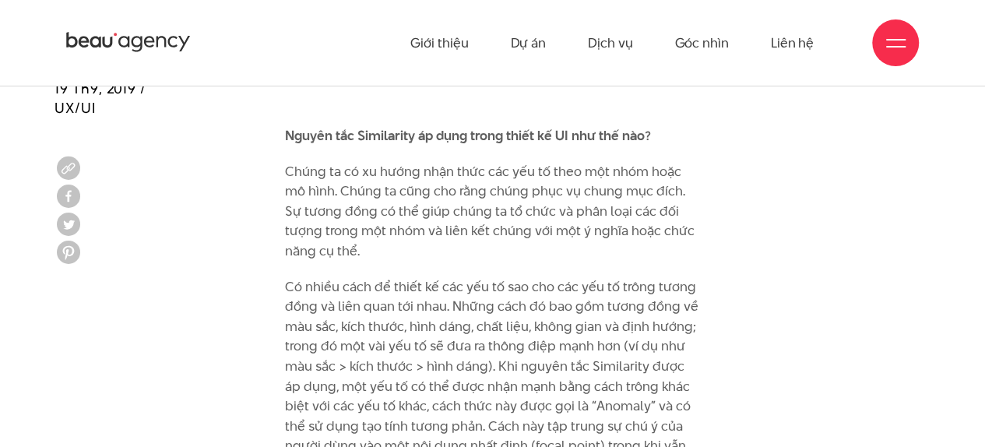
click at [490, 162] on p "Chúng ta có xu hướng nhận thức các yếu tố theo một nhóm hoặc mô hình. Chúng ta …" at bounding box center [492, 212] width 415 height 100
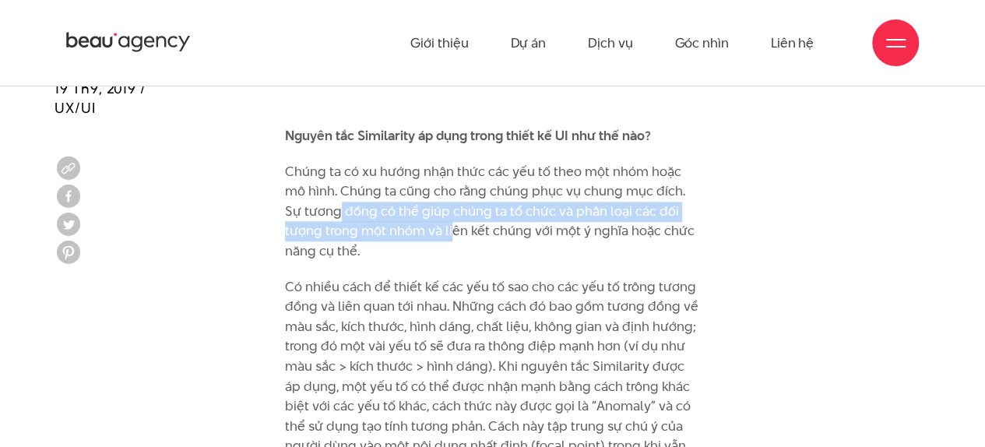
drag, startPoint x: 441, startPoint y: 201, endPoint x: 335, endPoint y: 195, distance: 106.1
click at [336, 195] on p "Chúng ta có xu hướng nhận thức các yếu tố theo một nhóm hoặc mô hình. Chúng ta …" at bounding box center [492, 212] width 415 height 100
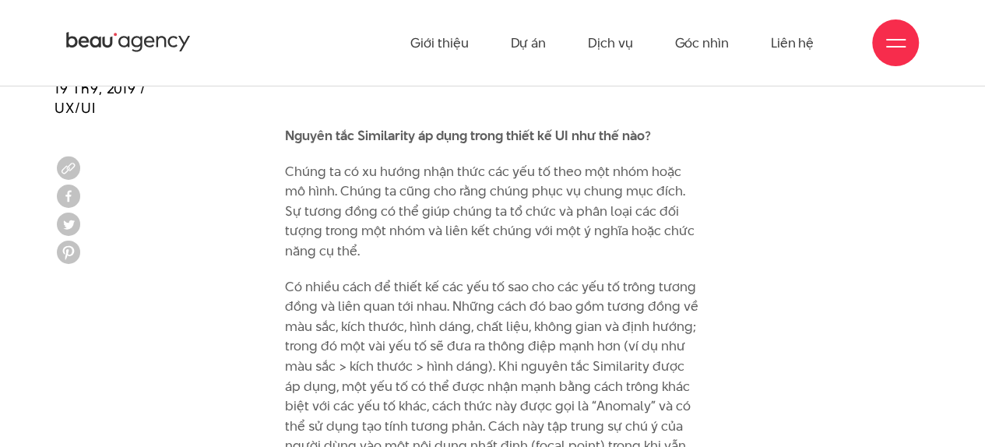
click at [331, 193] on p "Chúng ta có xu hướng nhận thức các yếu tố theo một nhóm hoặc mô hình. Chúng ta …" at bounding box center [492, 212] width 415 height 100
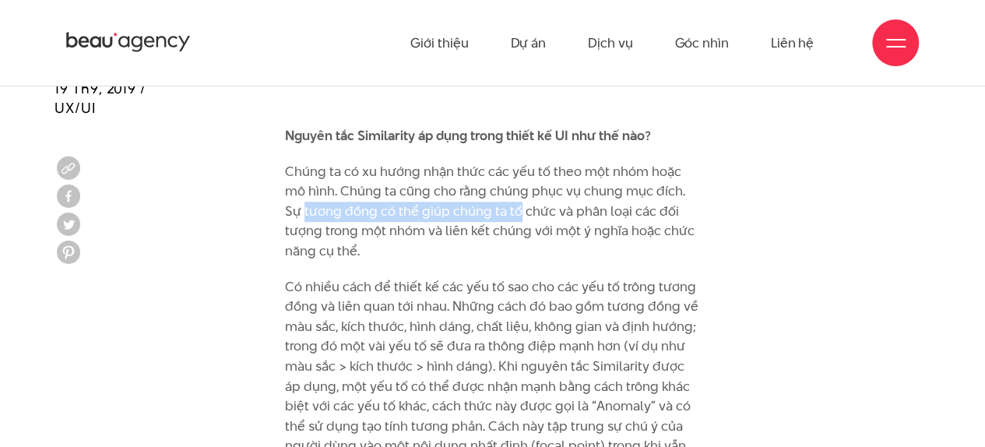
drag, startPoint x: 305, startPoint y: 192, endPoint x: 515, endPoint y: 185, distance: 210.4
click at [515, 185] on p "Chúng ta có xu hướng nhận thức các yếu tố theo một nhóm hoặc mô hình. Chúng ta …" at bounding box center [492, 212] width 415 height 100
drag, startPoint x: 346, startPoint y: 192, endPoint x: 314, endPoint y: 194, distance: 32.0
click at [314, 194] on p "Chúng ta có xu hướng nhận thức các yếu tố theo một nhóm hoặc mô hình. Chúng ta …" at bounding box center [492, 212] width 415 height 100
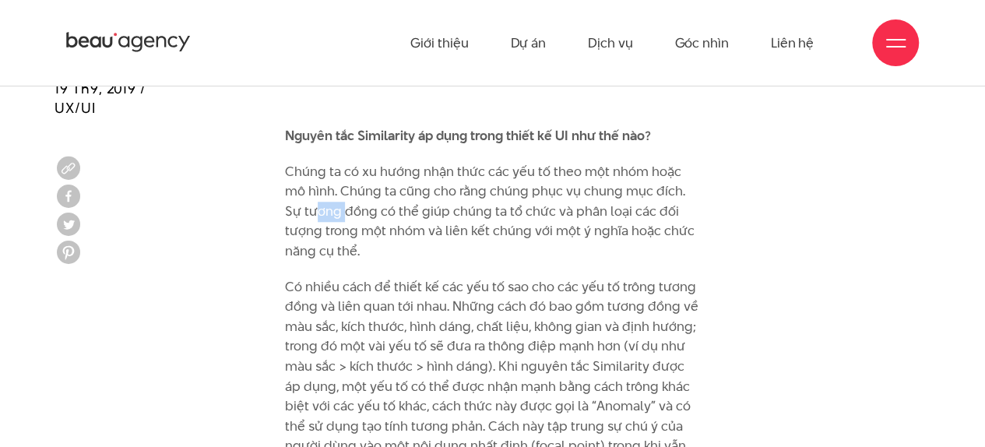
click at [314, 194] on p "Chúng ta có xu hướng nhận thức các yếu tố theo một nhóm hoặc mô hình. Chúng ta …" at bounding box center [492, 212] width 415 height 100
drag, startPoint x: 355, startPoint y: 192, endPoint x: 503, endPoint y: 188, distance: 148.0
click at [503, 188] on p "Chúng ta có xu hướng nhận thức các yếu tố theo một nhóm hoặc mô hình. Chúng ta …" at bounding box center [492, 212] width 415 height 100
drag, startPoint x: 503, startPoint y: 188, endPoint x: 637, endPoint y: 181, distance: 134.1
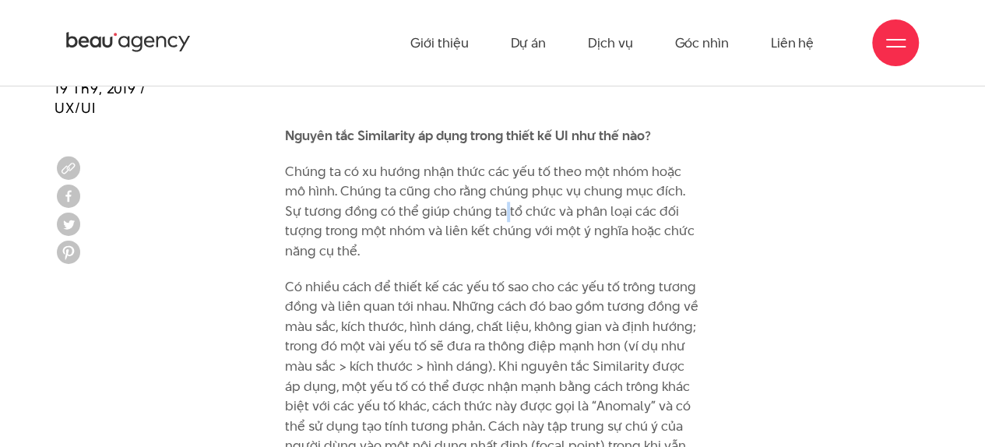
click at [519, 188] on p "Chúng ta có xu hướng nhận thức các yếu tố theo một nhóm hoặc mô hình. Chúng ta …" at bounding box center [492, 212] width 415 height 100
click at [637, 181] on p "Chúng ta có xu hướng nhận thức các yếu tố theo một nhóm hoặc mô hình. Chúng ta …" at bounding box center [492, 212] width 415 height 100
drag, startPoint x: 535, startPoint y: 188, endPoint x: 491, endPoint y: 192, distance: 44.6
click at [491, 192] on p "Chúng ta có xu hướng nhận thức các yếu tố theo một nhóm hoặc mô hình. Chúng ta …" at bounding box center [492, 212] width 415 height 100
drag, startPoint x: 576, startPoint y: 189, endPoint x: 547, endPoint y: 186, distance: 29.0
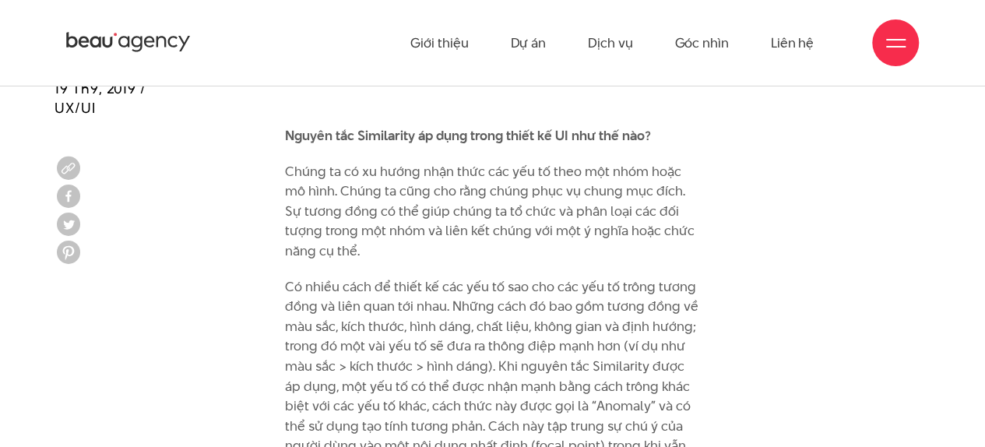
click at [576, 188] on p "Chúng ta có xu hướng nhận thức các yếu tố theo một nhóm hoặc mô hình. Chúng ta …" at bounding box center [492, 212] width 415 height 100
drag, startPoint x: 434, startPoint y: 192, endPoint x: 337, endPoint y: 199, distance: 96.8
click at [337, 199] on p "Chúng ta có xu hướng nhận thức các yếu tố theo một nhóm hoặc mô hình. Chúng ta …" at bounding box center [492, 212] width 415 height 100
click at [336, 199] on p "Chúng ta có xu hướng nhận thức các yếu tố theo một nhóm hoặc mô hình. Chúng ta …" at bounding box center [492, 212] width 415 height 100
drag, startPoint x: 332, startPoint y: 207, endPoint x: 529, endPoint y: 216, distance: 197.2
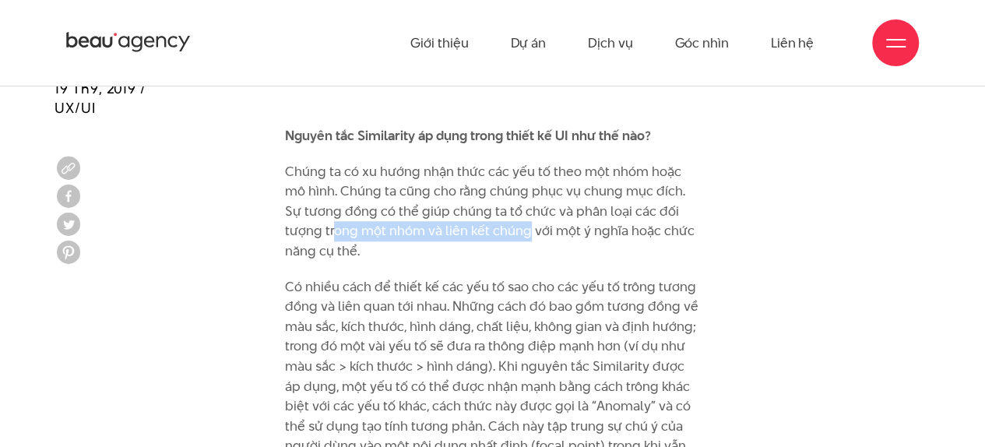
click at [529, 216] on p "Chúng ta có xu hướng nhận thức các yếu tố theo một nhóm hoặc mô hình. Chúng ta …" at bounding box center [492, 212] width 415 height 100
click at [517, 220] on p "Chúng ta có xu hướng nhận thức các yếu tố theo một nhóm hoặc mô hình. Chúng ta …" at bounding box center [492, 212] width 415 height 100
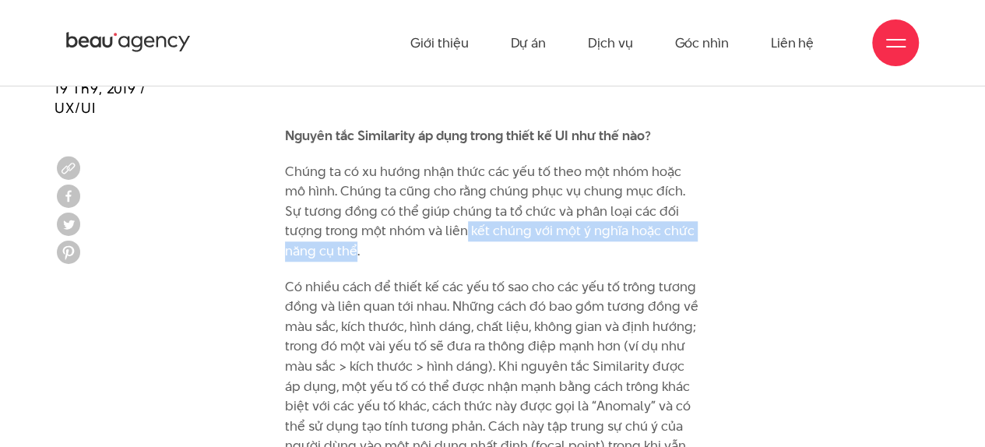
drag, startPoint x: 464, startPoint y: 210, endPoint x: 354, endPoint y: 225, distance: 111.7
click at [354, 225] on p "Chúng ta có xu hướng nhận thức các yếu tố theo một nhóm hoặc mô hình. Chúng ta …" at bounding box center [492, 212] width 415 height 100
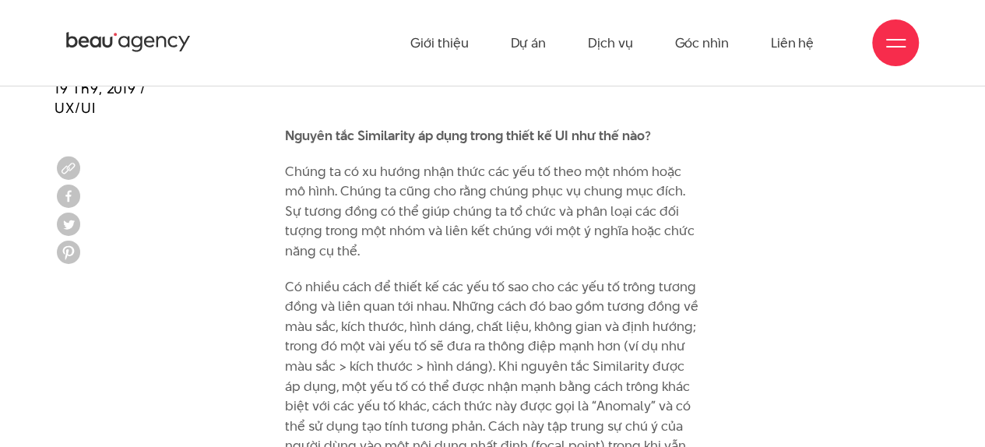
drag, startPoint x: 361, startPoint y: 219, endPoint x: 485, endPoint y: 199, distance: 126.3
click at [365, 219] on p "Chúng ta có xu hướng nhận thức các yếu tố theo một nhóm hoặc mô hình. Chúng ta …" at bounding box center [492, 212] width 415 height 100
drag, startPoint x: 486, startPoint y: 198, endPoint x: 601, endPoint y: 196, distance: 115.3
click at [601, 196] on p "Chúng ta có xu hướng nhận thức các yếu tố theo một nhóm hoặc mô hình. Chúng ta …" at bounding box center [492, 212] width 415 height 100
drag, startPoint x: 441, startPoint y: 217, endPoint x: 386, endPoint y: 218, distance: 54.5
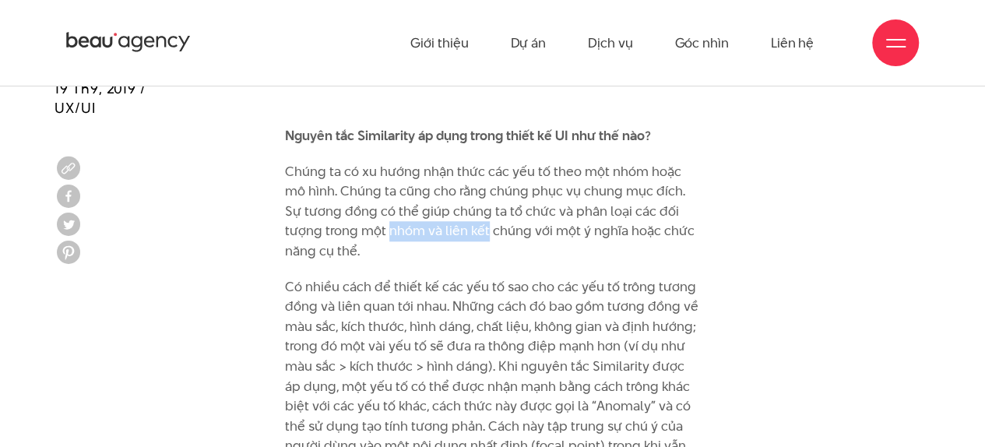
click at [386, 218] on p "Chúng ta có xu hướng nhận thức các yếu tố theo một nhóm hoặc mô hình. Chúng ta …" at bounding box center [492, 212] width 415 height 100
click at [653, 203] on p "Chúng ta có xu hướng nhận thức các yếu tố theo một nhóm hoặc mô hình. Chúng ta …" at bounding box center [492, 212] width 415 height 100
click at [568, 214] on p "Chúng ta có xu hướng nhận thức các yếu tố theo một nhóm hoặc mô hình. Chúng ta …" at bounding box center [492, 212] width 415 height 100
click at [565, 214] on p "Chúng ta có xu hướng nhận thức các yếu tố theo một nhóm hoặc mô hình. Chúng ta …" at bounding box center [492, 212] width 415 height 100
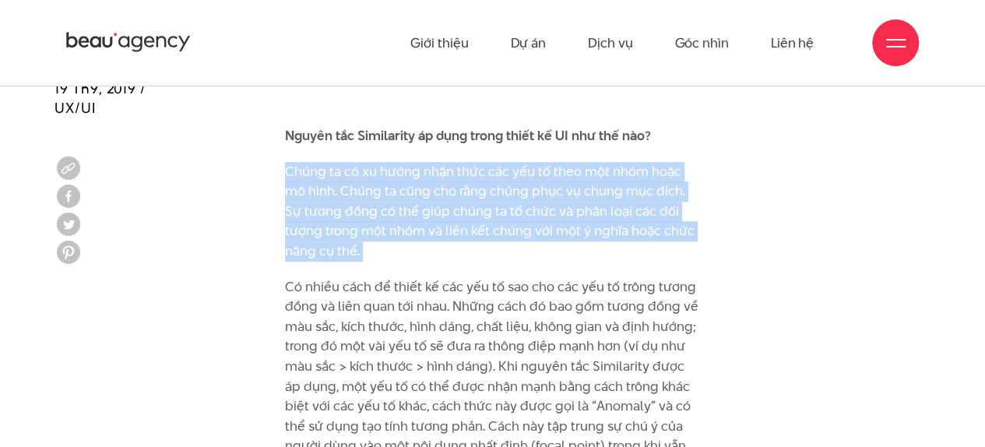
click at [565, 214] on p "Chúng ta có xu hướng nhận thức các yếu tố theo một nhóm hoặc mô hình. Chúng ta …" at bounding box center [492, 212] width 415 height 100
click at [442, 214] on p "Chúng ta có xu hướng nhận thức các yếu tố theo một nhóm hoặc mô hình. Chúng ta …" at bounding box center [492, 212] width 415 height 100
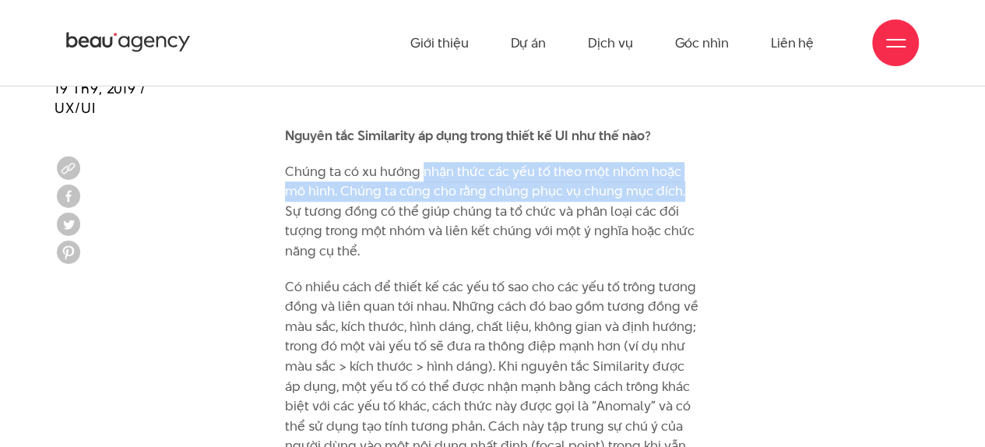
drag, startPoint x: 421, startPoint y: 157, endPoint x: 692, endPoint y: 161, distance: 271.1
click at [692, 162] on p "Chúng ta có xu hướng nhận thức các yếu tố theo một nhóm hoặc mô hình. Chúng ta …" at bounding box center [492, 212] width 415 height 100
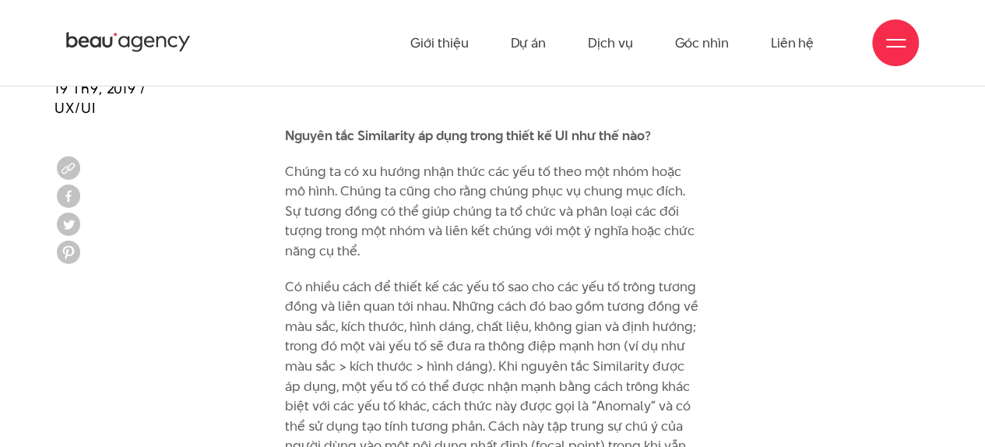
click at [448, 180] on p "Chúng ta có xu hướng nhận thức các yếu tố theo một nhóm hoặc mô hình. Chúng ta …" at bounding box center [492, 212] width 415 height 100
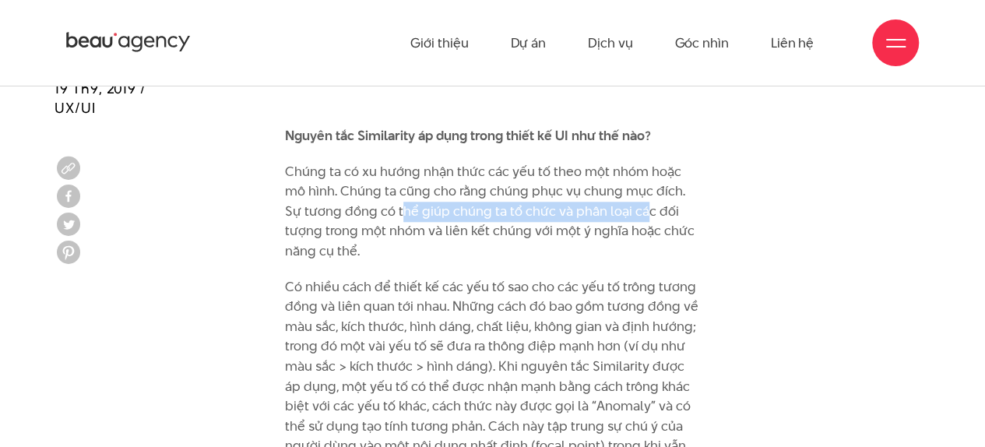
drag, startPoint x: 399, startPoint y: 180, endPoint x: 640, endPoint y: 180, distance: 241.4
click at [640, 180] on p "Chúng ta có xu hướng nhận thức các yếu tố theo một nhóm hoặc mô hình. Chúng ta …" at bounding box center [492, 212] width 415 height 100
click at [633, 180] on p "Chúng ta có xu hướng nhận thức các yếu tố theo một nhóm hoặc mô hình. Chúng ta …" at bounding box center [492, 212] width 415 height 100
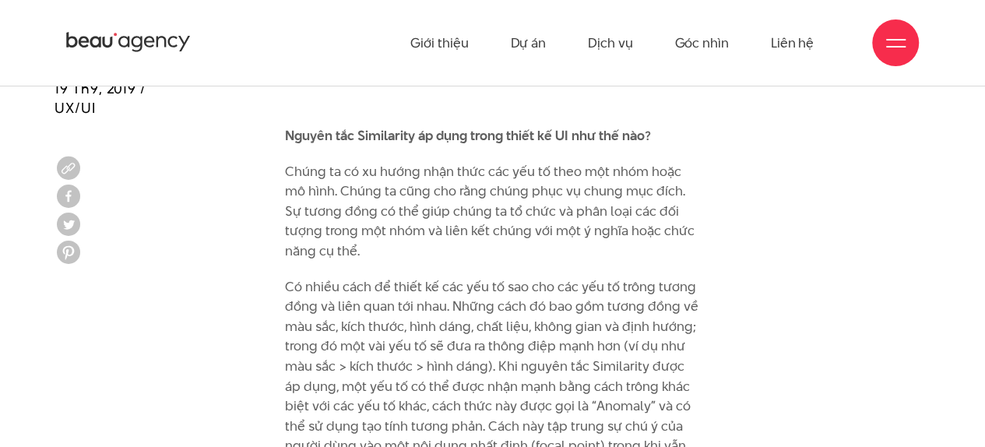
click at [622, 174] on p "Chúng ta có xu hướng nhận thức các yếu tố theo một nhóm hoặc mô hình. Chúng ta …" at bounding box center [492, 212] width 415 height 100
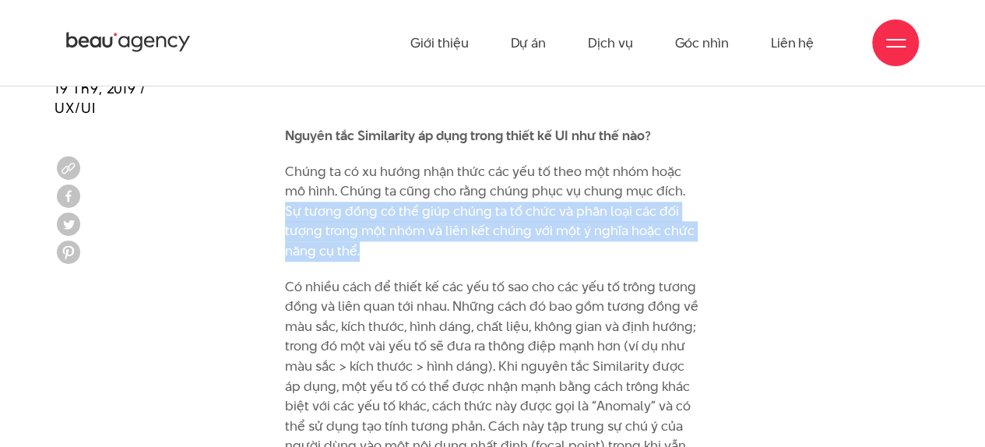
drag, startPoint x: 273, startPoint y: 188, endPoint x: 543, endPoint y: 204, distance: 270.7
click at [555, 225] on div "Bộ não con người luôn cố gắng gán ý nghĩa cho thế giới quan bằng cách so sánh v…" at bounding box center [492, 183] width 439 height 9728
copy p "Sự tương đồng có thể giúp chúng ta tổ chức và phân loại các đối tượng trong một…"
